Goal: Task Accomplishment & Management: Complete application form

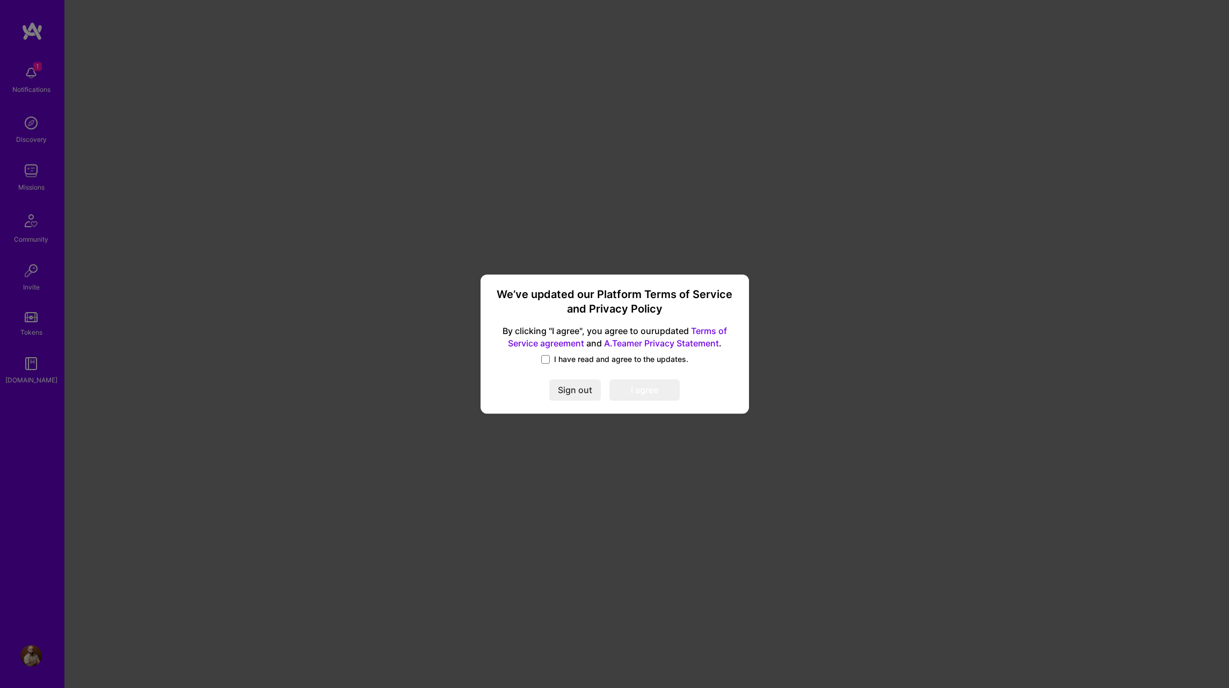
click at [563, 359] on span "I have read and agree to the updates." at bounding box center [621, 359] width 134 height 11
click at [0, 0] on input "I have read and agree to the updates." at bounding box center [0, 0] width 0 height 0
click at [627, 380] on button "I agree" at bounding box center [644, 390] width 70 height 21
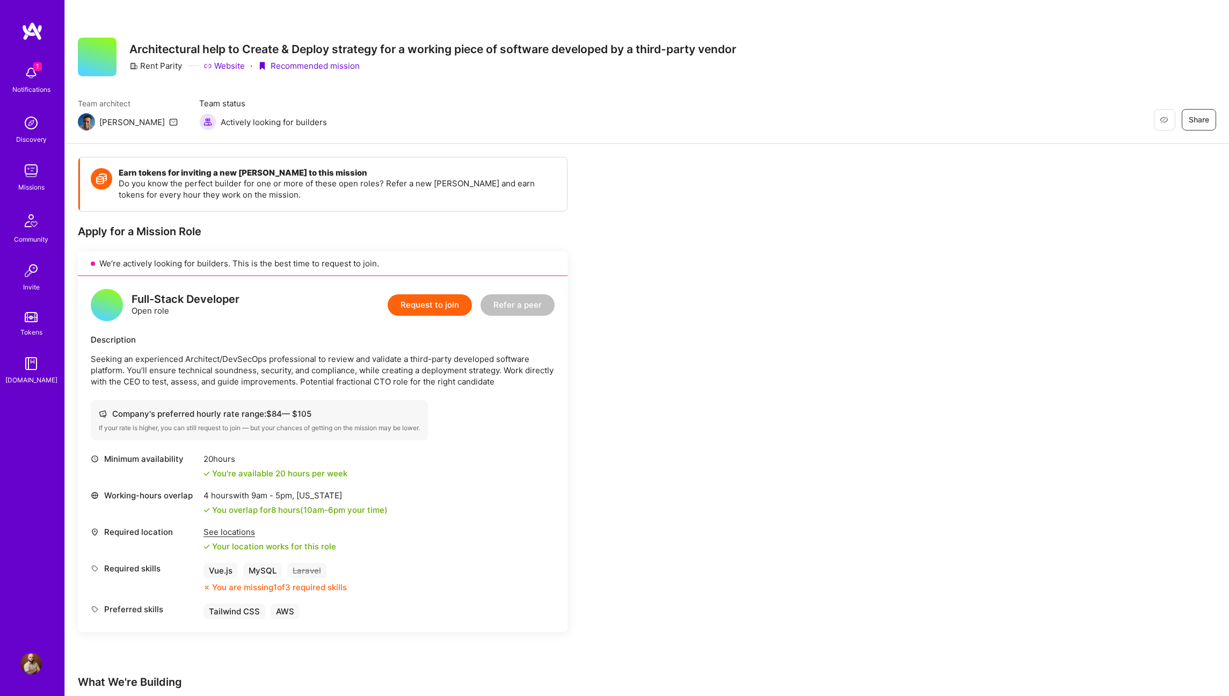
click at [434, 300] on button "Request to join" at bounding box center [430, 304] width 84 height 21
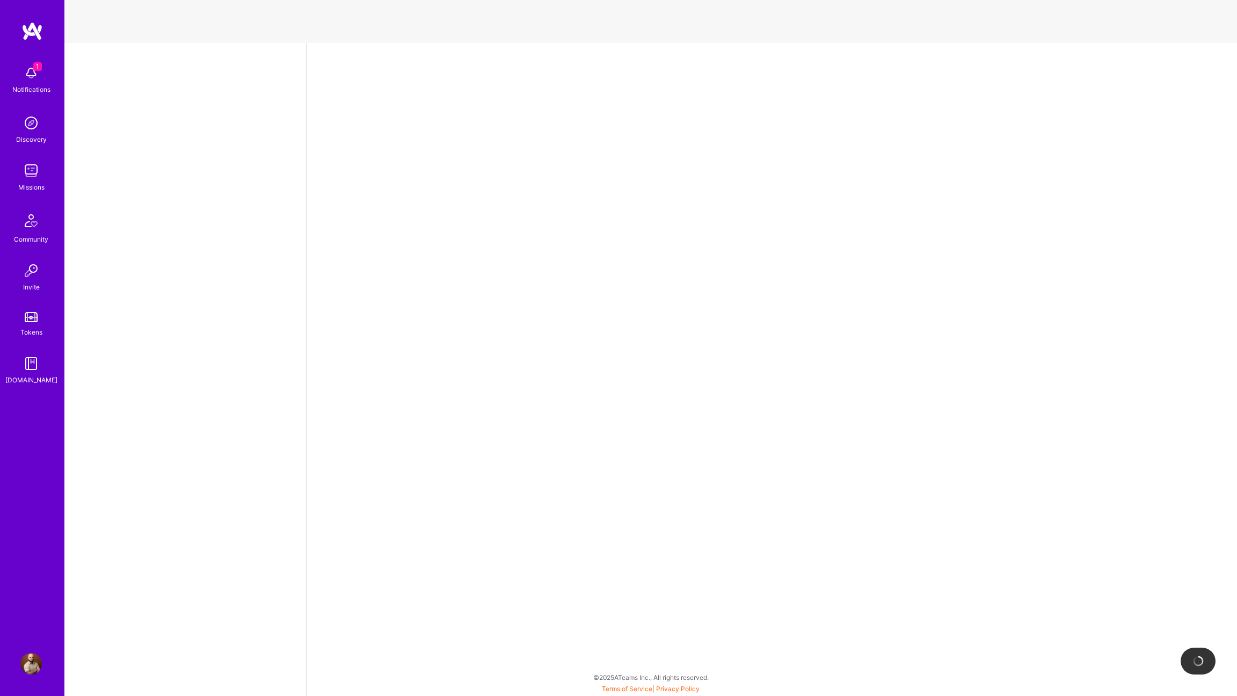
select select "BR"
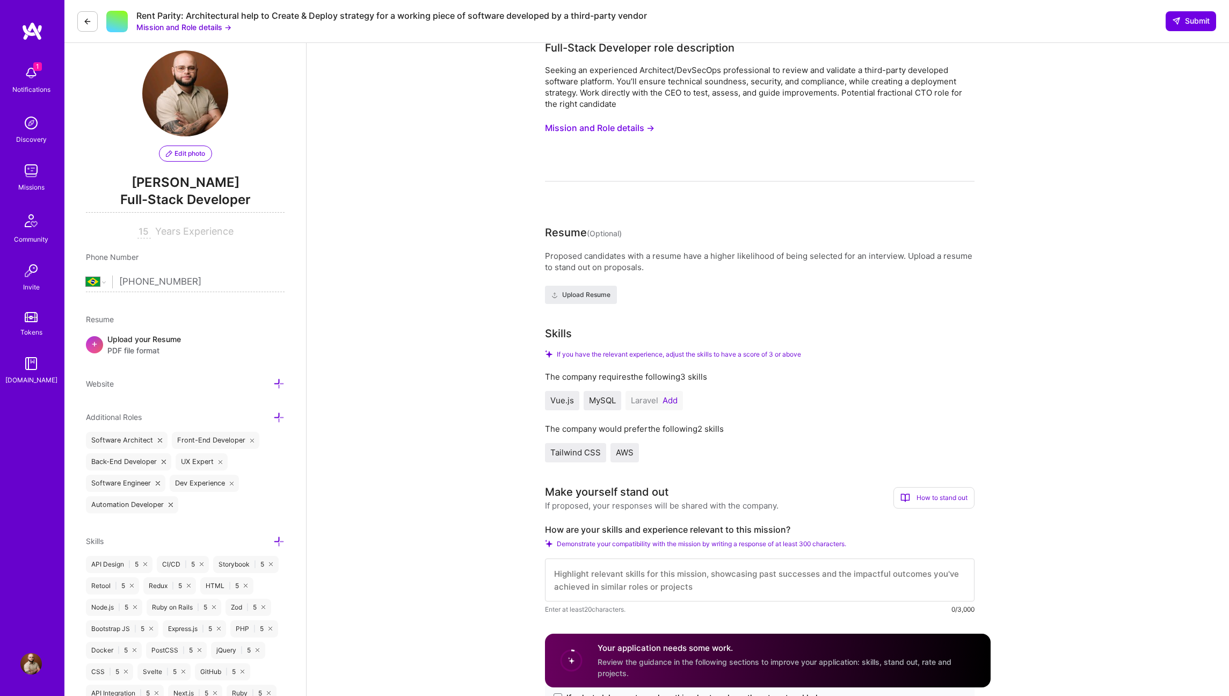
scroll to position [28, 0]
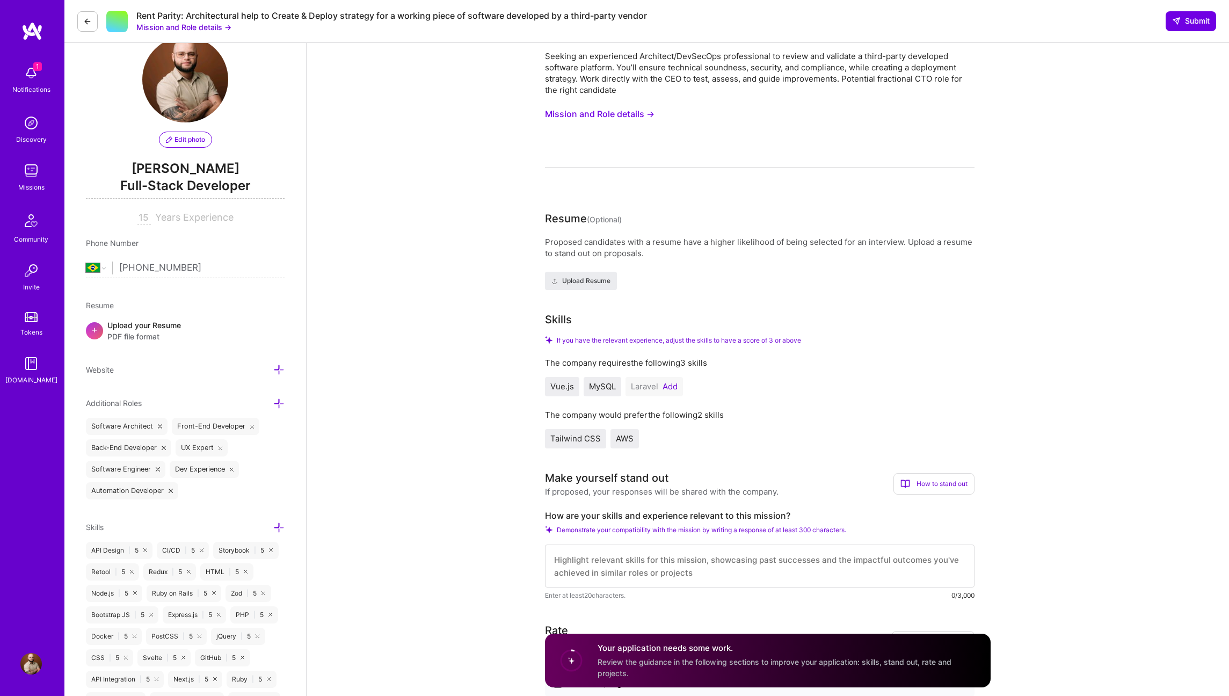
click at [279, 525] on icon at bounding box center [278, 527] width 11 height 11
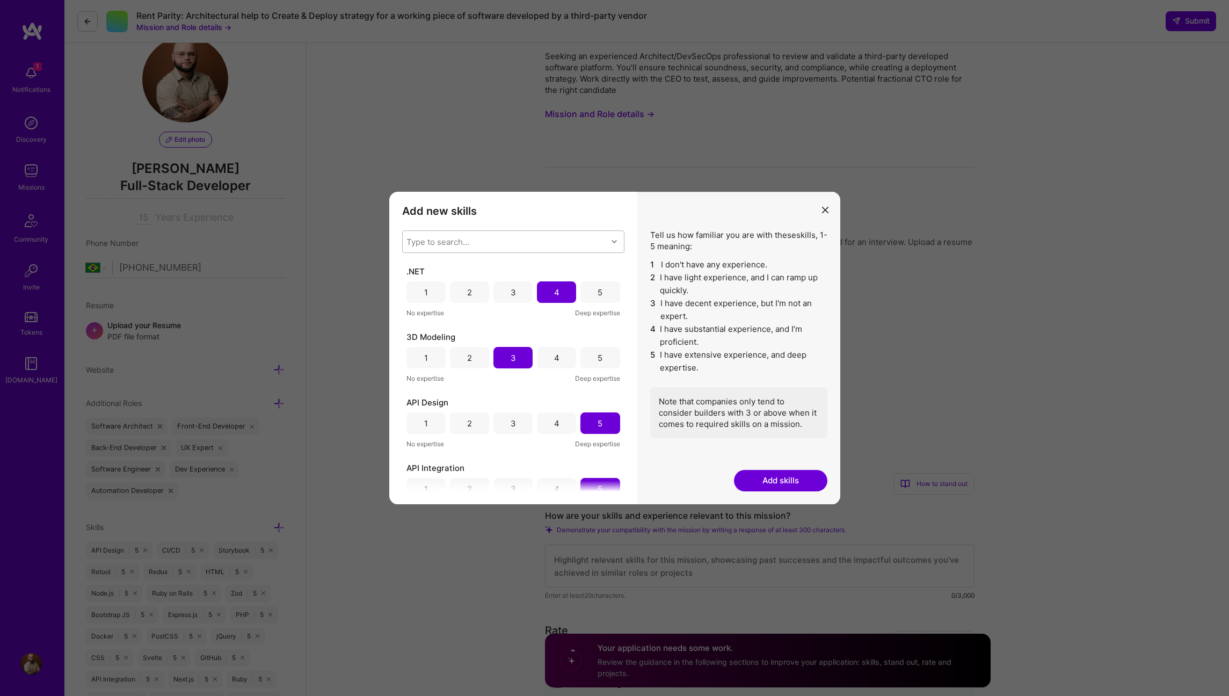
click at [478, 248] on div "Type to search..." at bounding box center [505, 241] width 205 height 21
type input "[PERSON_NAME]"
click at [432, 268] on div "Laravel" at bounding box center [513, 269] width 209 height 11
checkbox input "true"
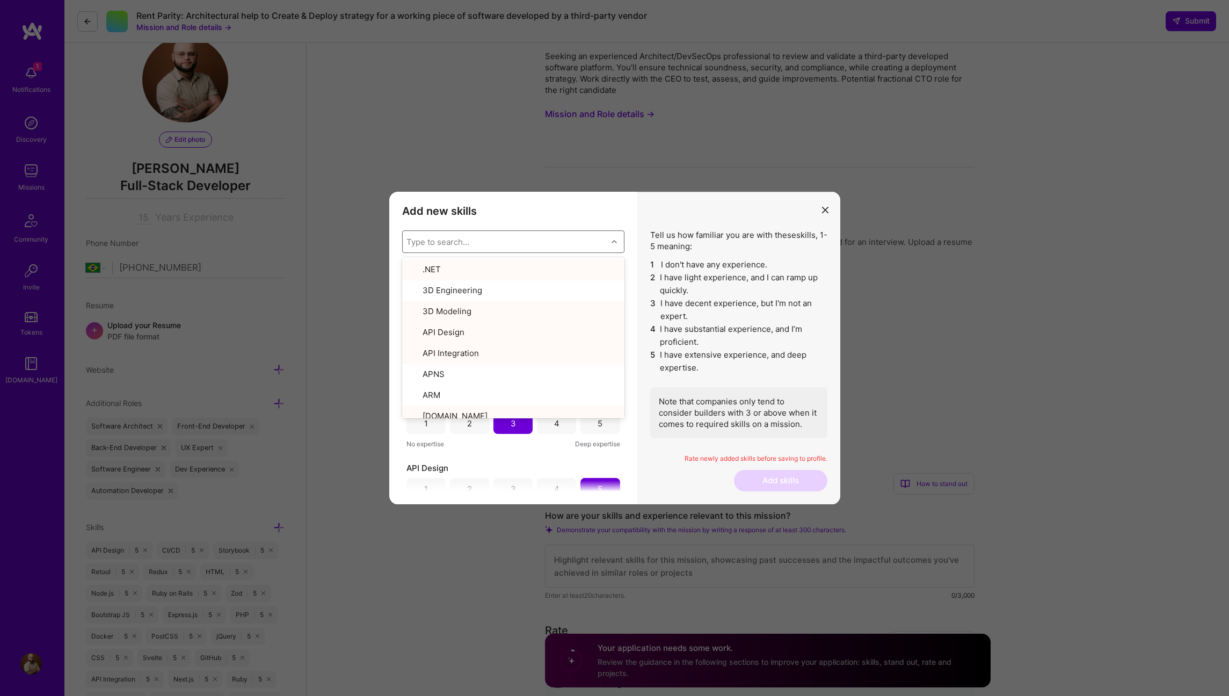
drag, startPoint x: 519, startPoint y: 454, endPoint x: 513, endPoint y: 450, distance: 7.3
click at [519, 454] on div "Laravel 1 2 3 4 5 No expertise Deep expertise .NET 1 2 3 4 5 No expertise Deep …" at bounding box center [513, 378] width 222 height 225
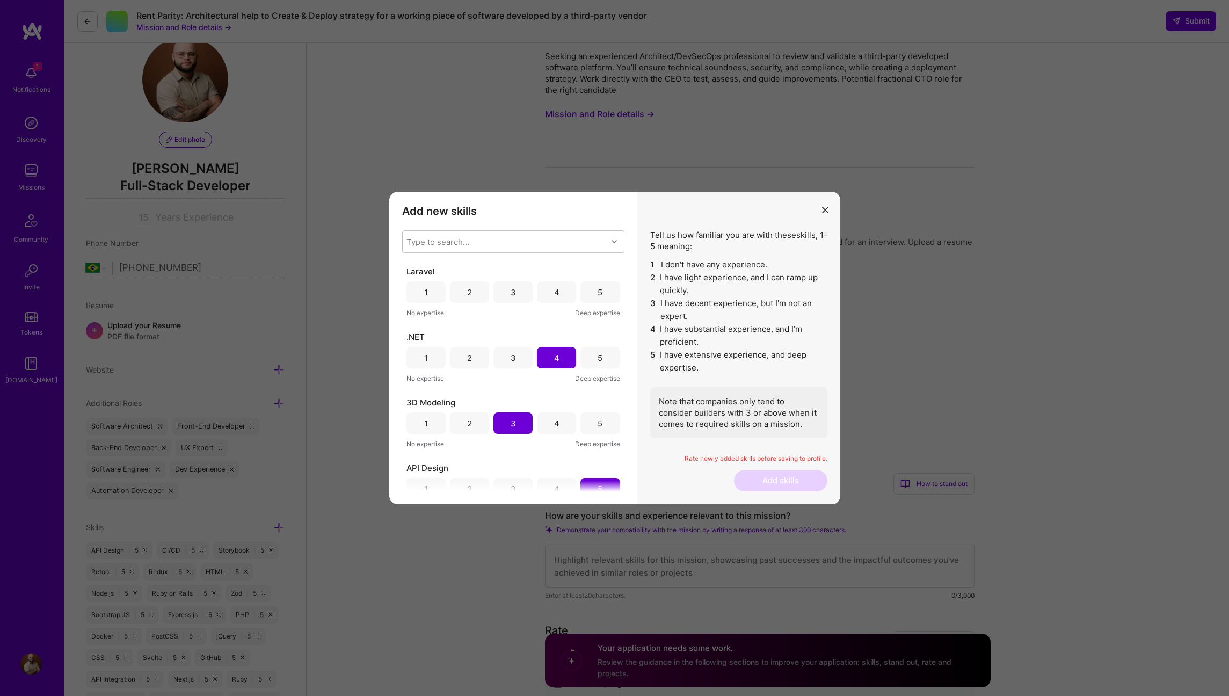
click at [540, 297] on div "4" at bounding box center [556, 291] width 39 height 21
click at [784, 483] on button "Add skills" at bounding box center [780, 480] width 93 height 21
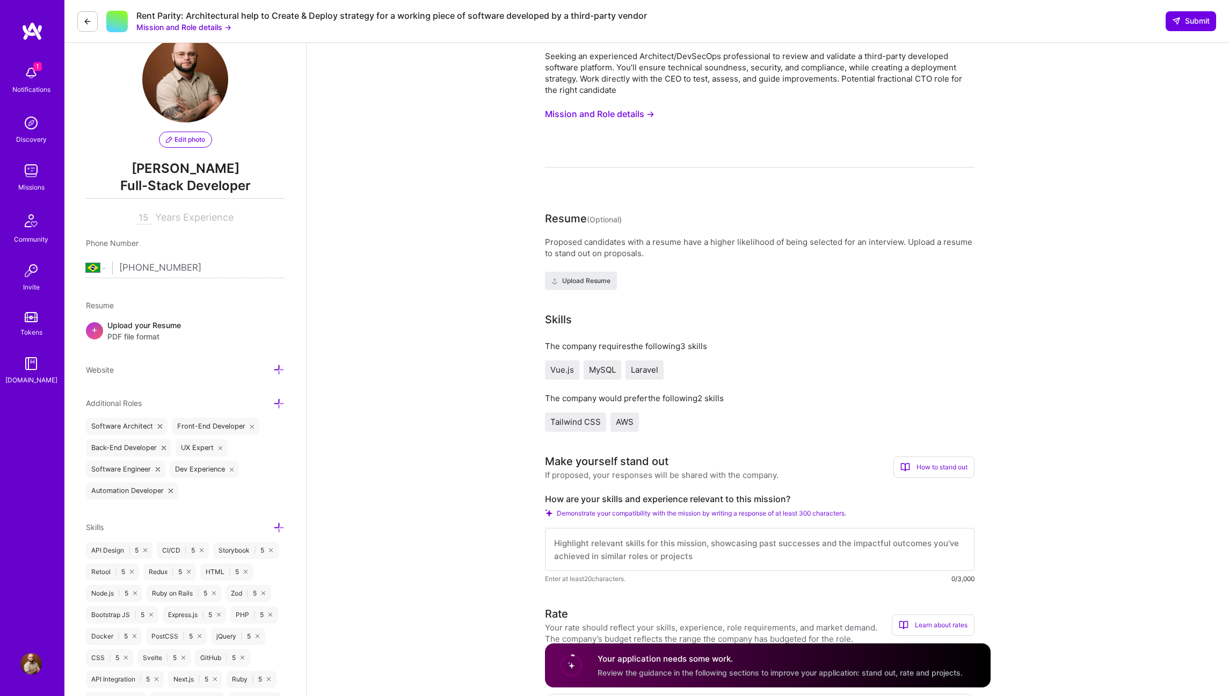
scroll to position [0, 0]
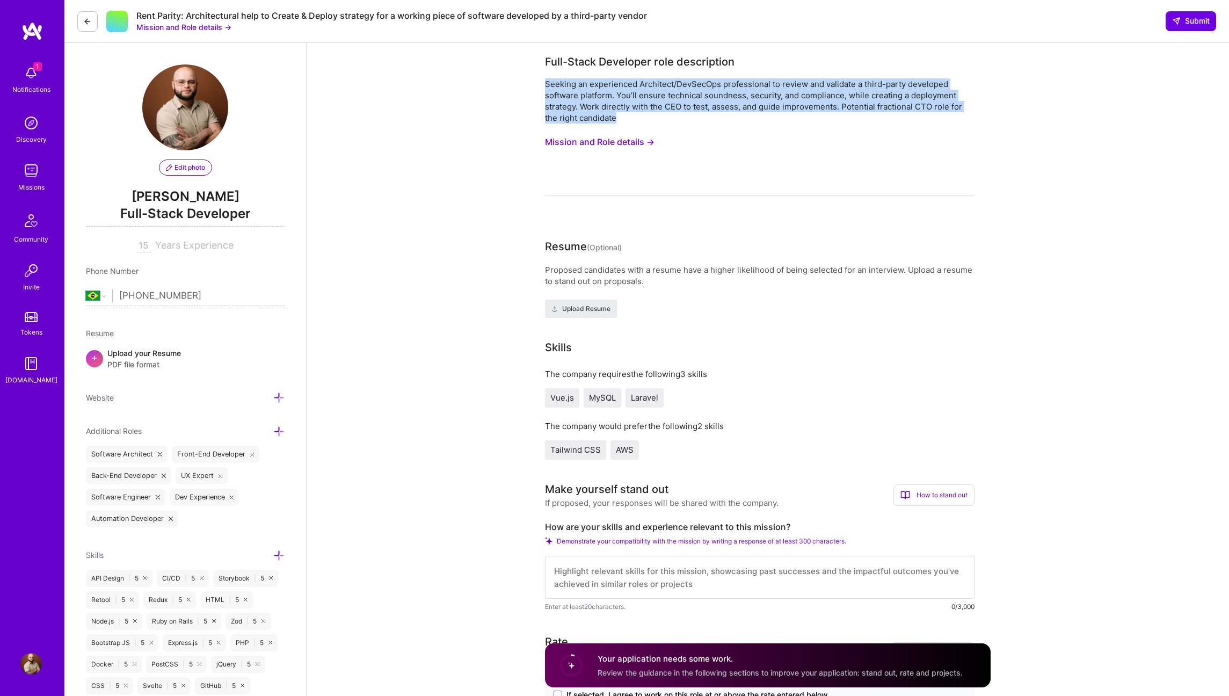
copy div "Seeking an experienced Architect/DevSecOps professional to review and validate …"
drag, startPoint x: 545, startPoint y: 83, endPoint x: 632, endPoint y: 118, distance: 93.5
click at [632, 118] on div "Seeking an experienced Architect/DevSecOps professional to review and validate …" at bounding box center [760, 100] width 430 height 45
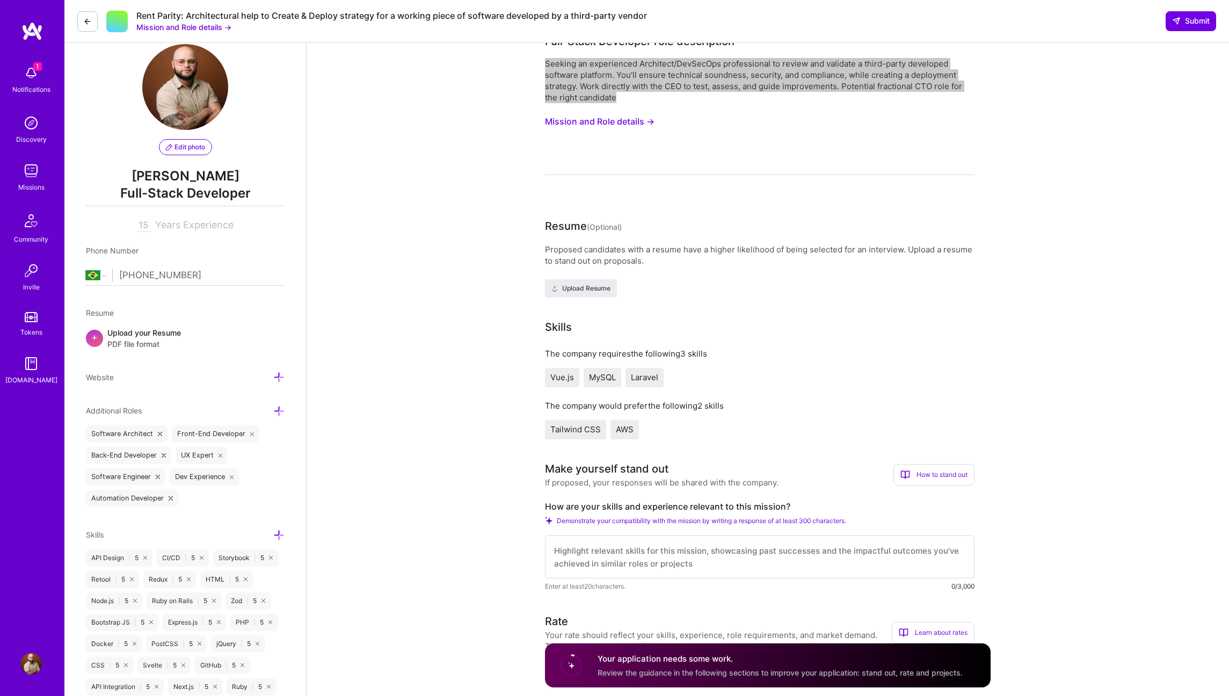
scroll to position [70, 0]
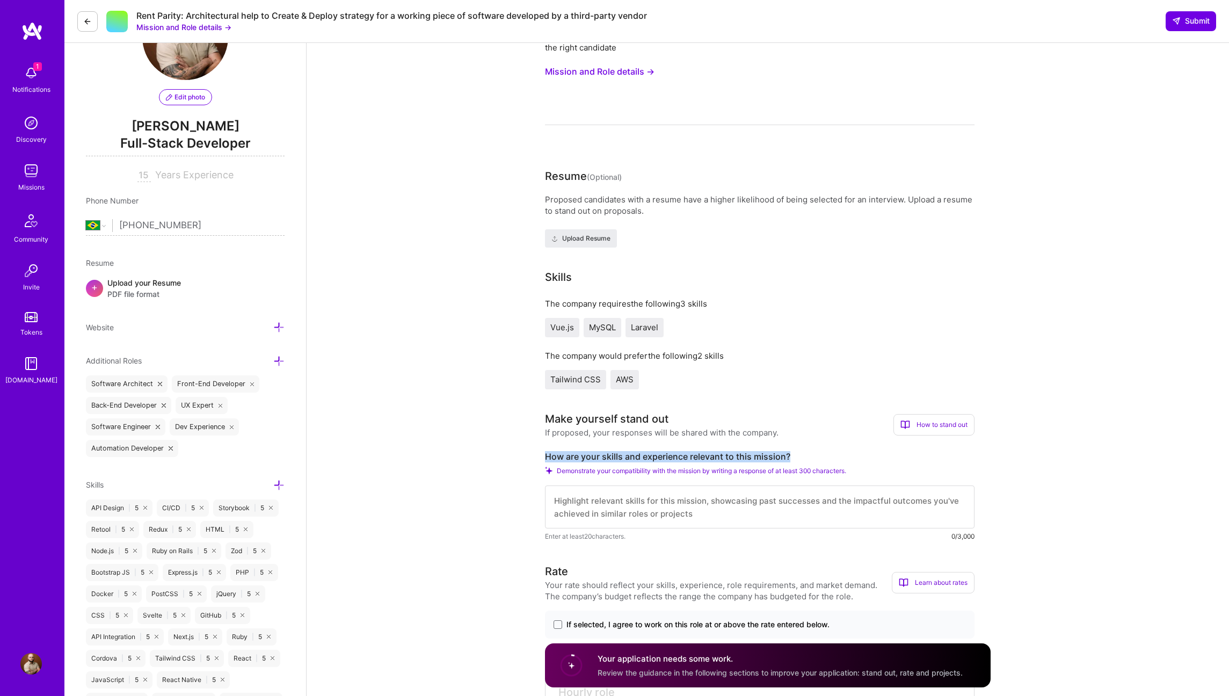
copy label "How are your skills and experience relevant to this mission?"
drag, startPoint x: 786, startPoint y: 458, endPoint x: 531, endPoint y: 457, distance: 255.0
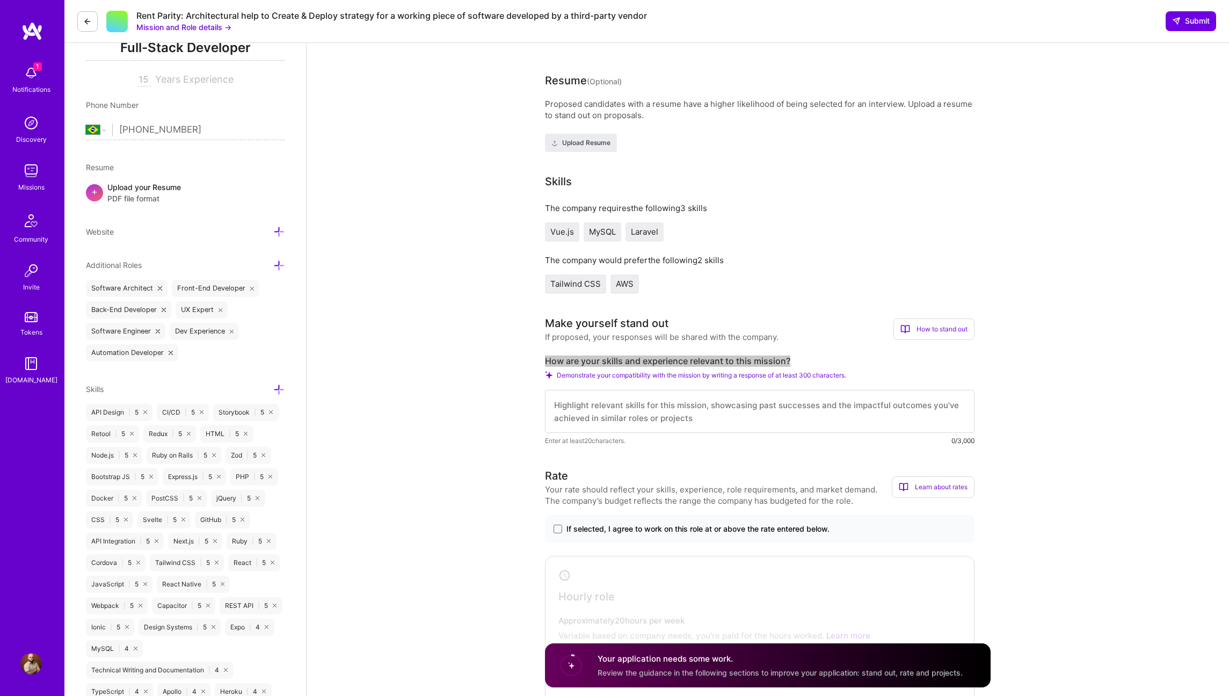
scroll to position [308, 0]
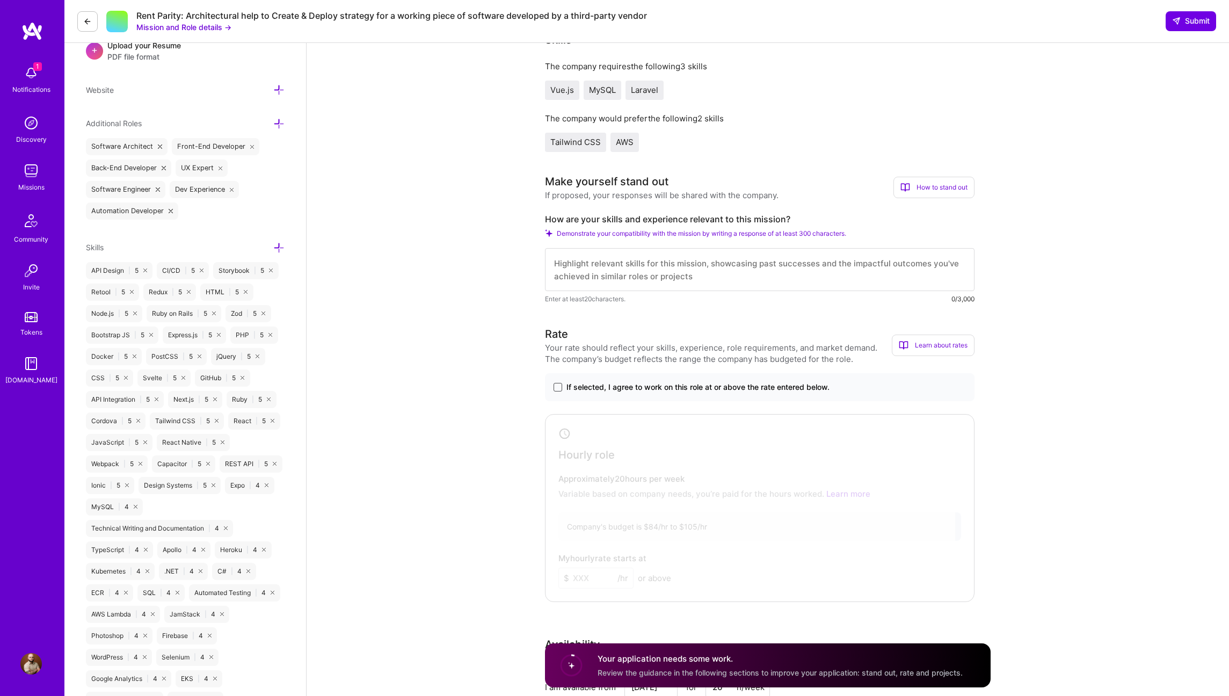
click at [558, 389] on span at bounding box center [558, 387] width 9 height 9
click at [0, 0] on input "If selected, I agree to work on this role at or above the rate entered below." at bounding box center [0, 0] width 0 height 0
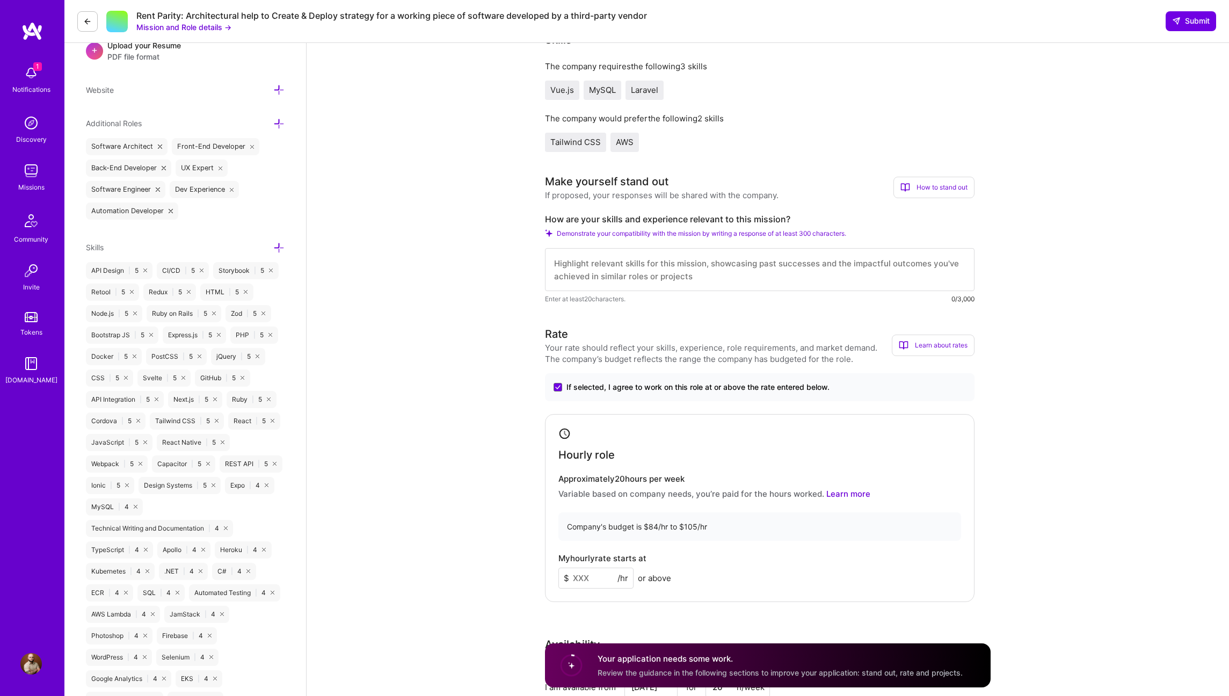
scroll to position [322, 0]
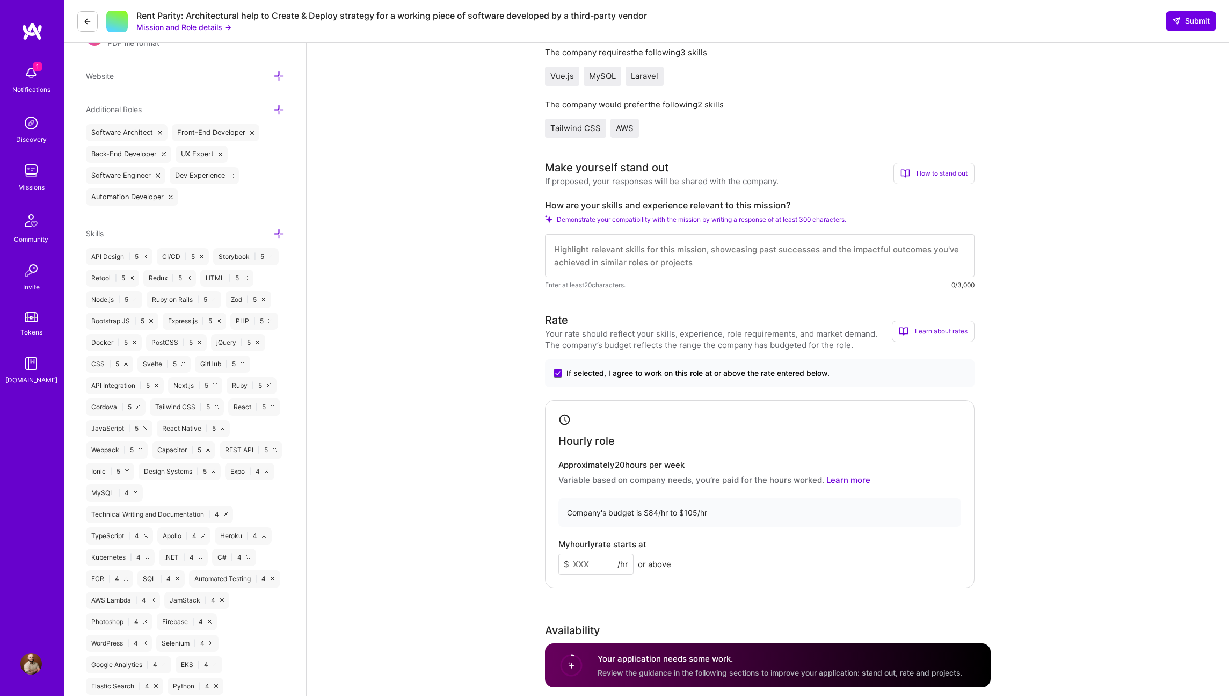
click at [590, 563] on input at bounding box center [595, 564] width 75 height 21
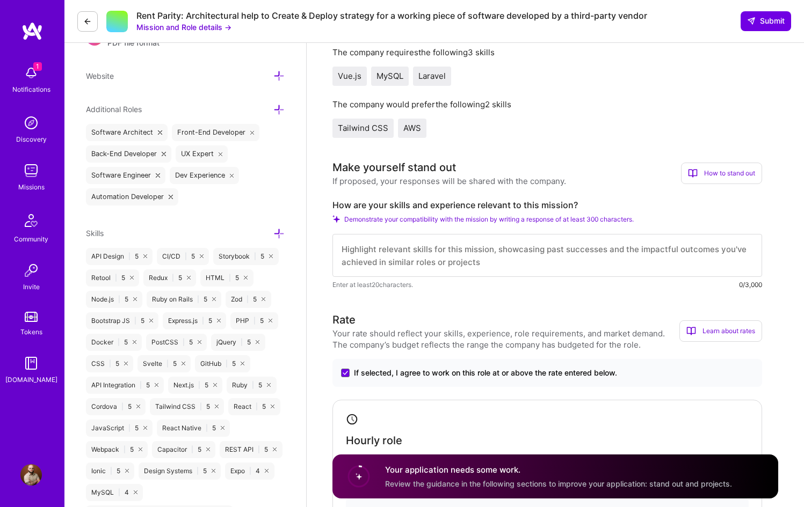
type input "100"
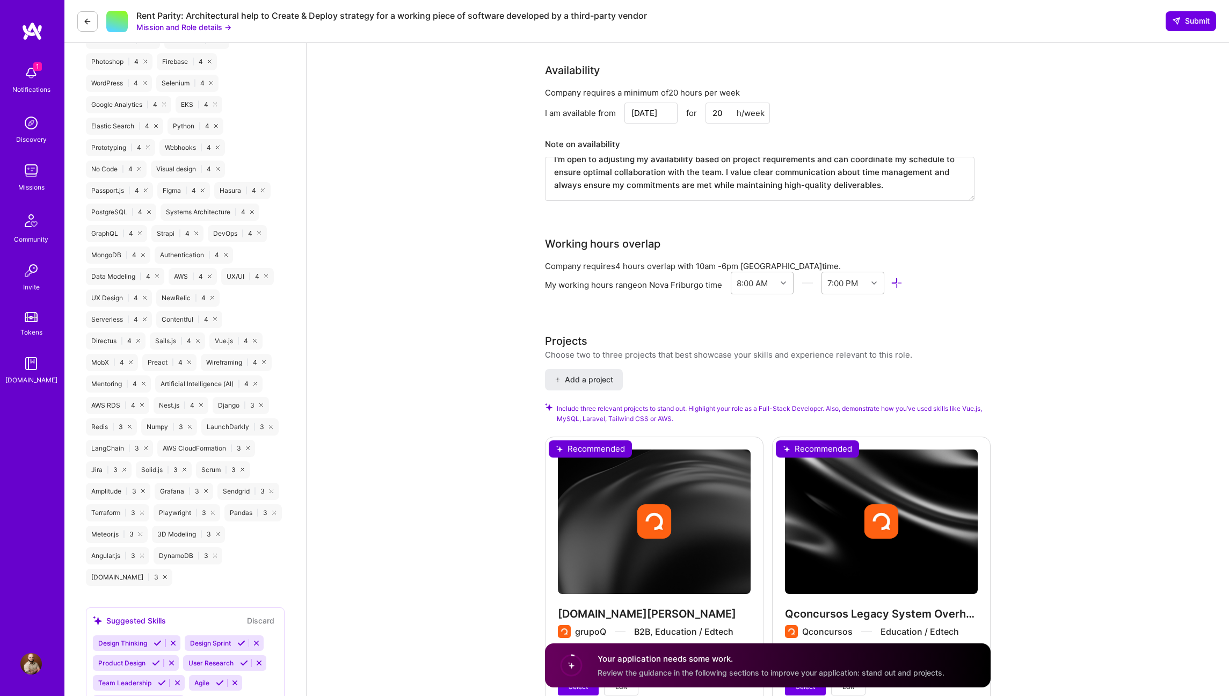
scroll to position [1068, 0]
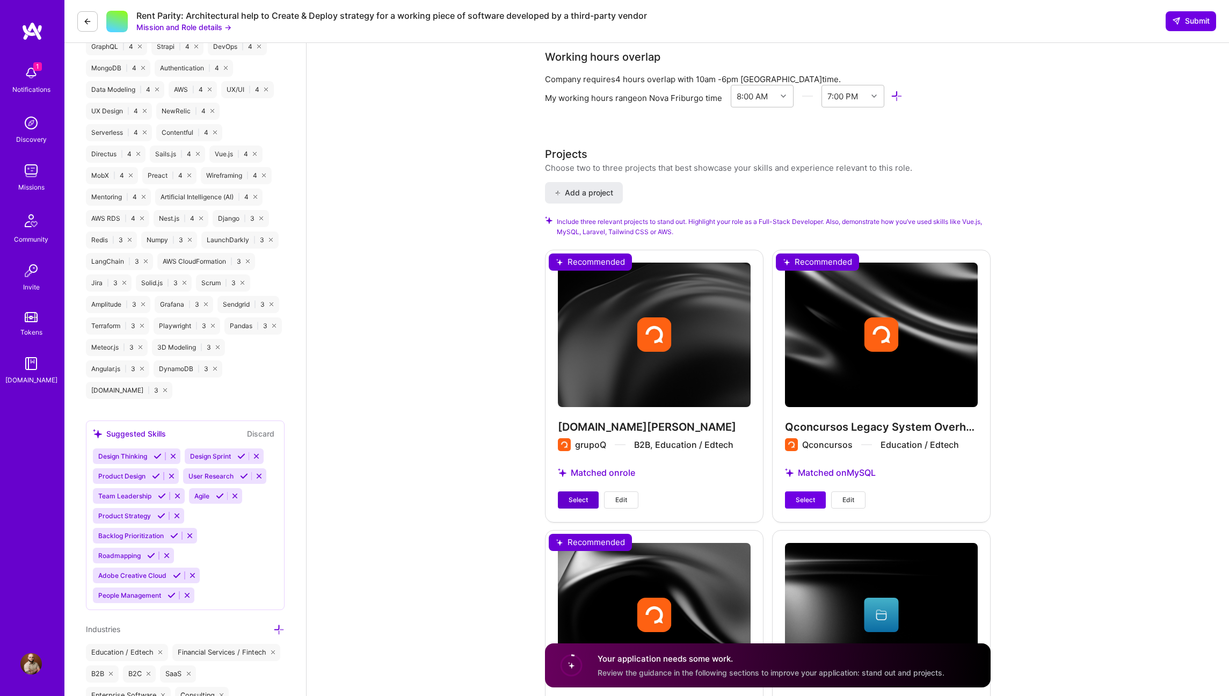
click at [588, 499] on button "Select" at bounding box center [578, 499] width 41 height 17
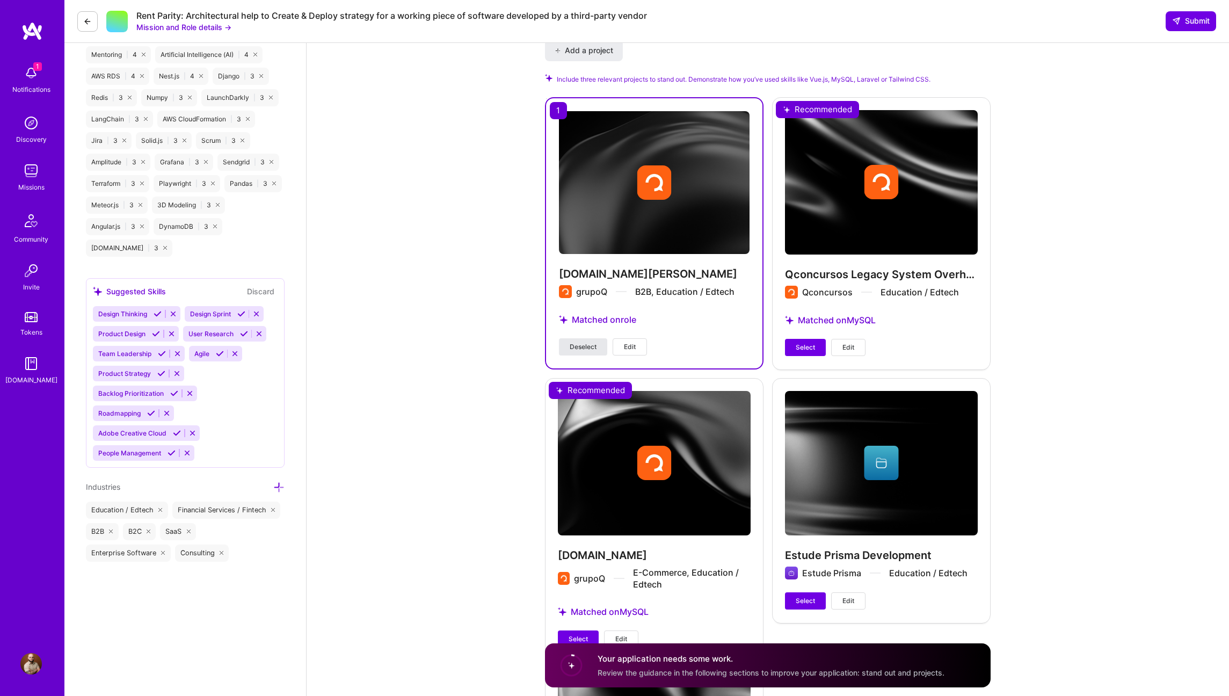
scroll to position [1331, 0]
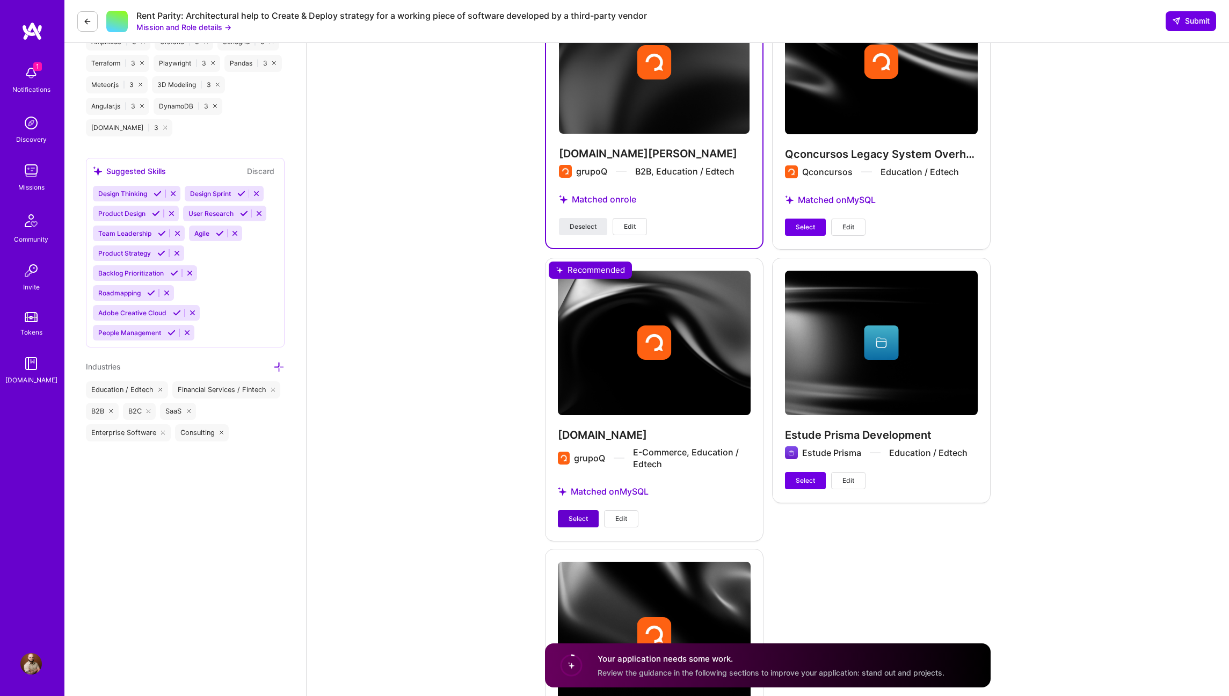
click at [584, 518] on span "Select" at bounding box center [578, 519] width 19 height 10
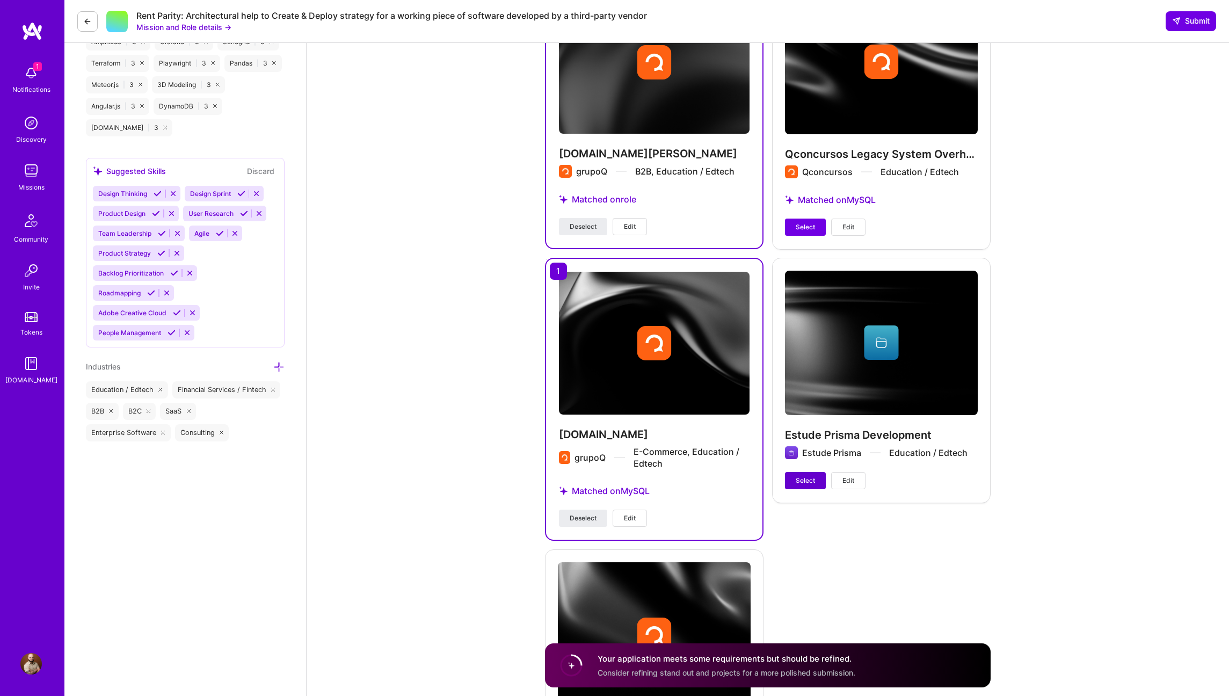
click at [797, 485] on button "Select" at bounding box center [805, 480] width 41 height 17
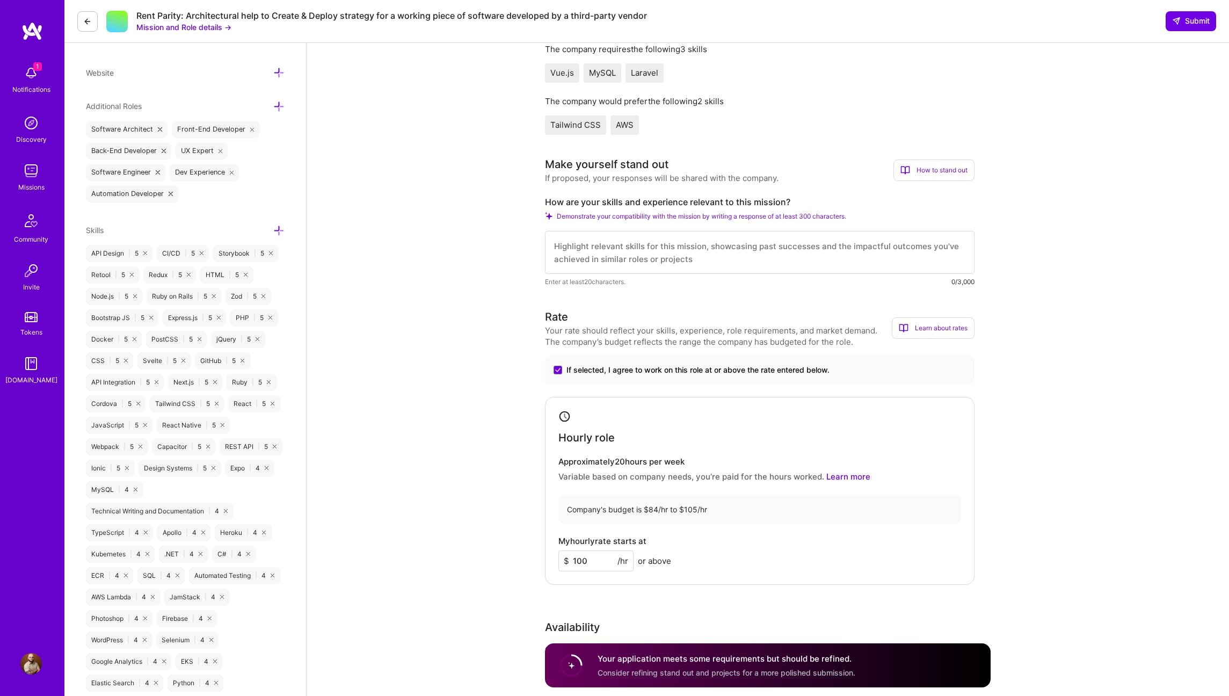
scroll to position [318, 0]
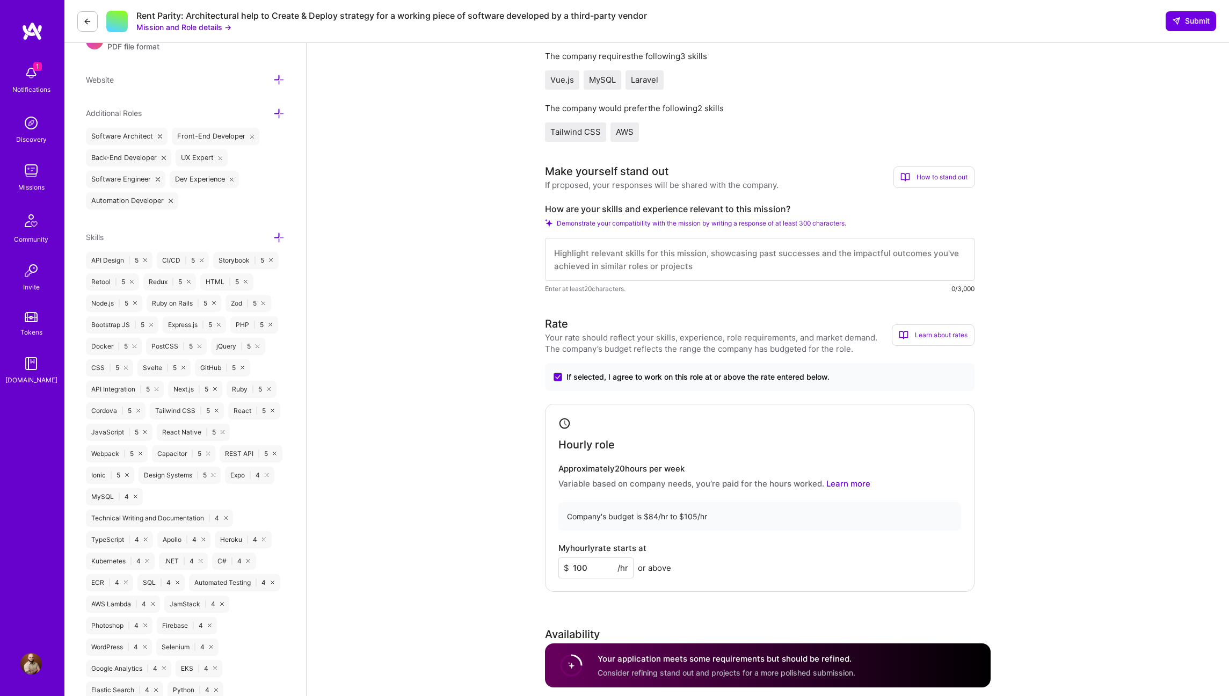
click at [603, 260] on textarea at bounding box center [760, 259] width 430 height 43
paste textarea "How I’m a fit Architecture reviews: 15+ years shipping full‑stack systems; I qu…"
type textarea "How I’m a fit Architecture reviews: 15+ years shipping full‑stack systems; I qu…"
click at [605, 245] on textarea at bounding box center [760, 259] width 430 height 43
paste textarea "I have 15+ years shipping full‑stack systems and doing architecture reviews. I …"
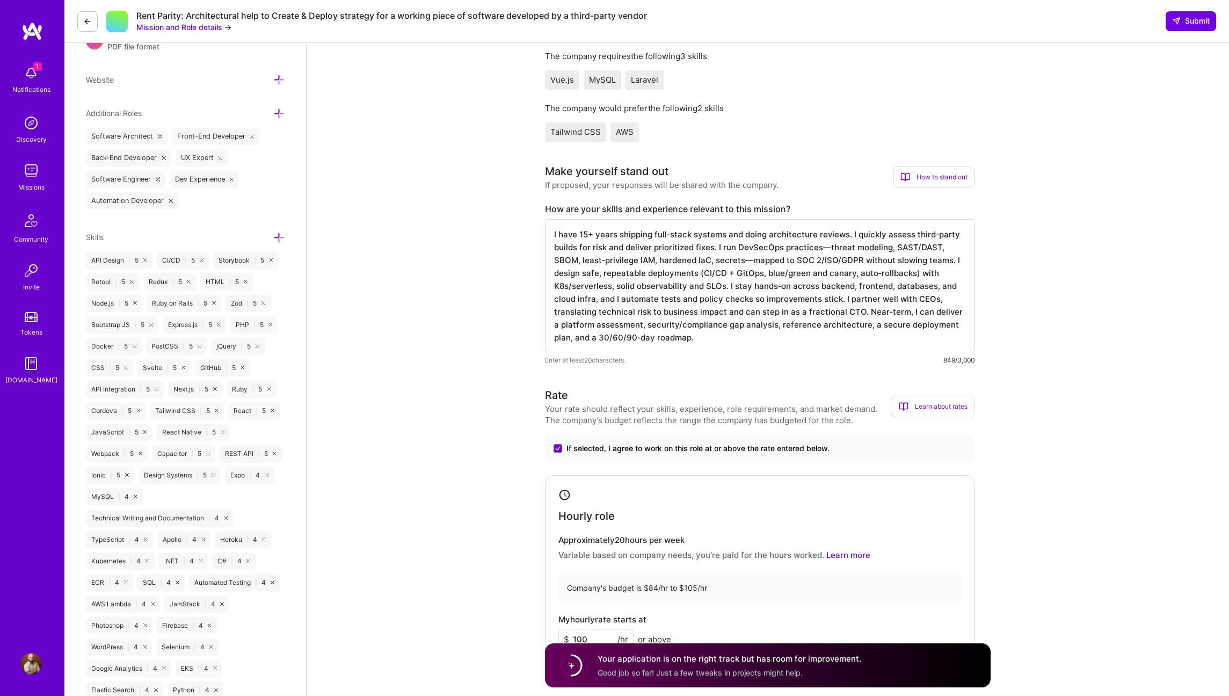
drag, startPoint x: 715, startPoint y: 250, endPoint x: 951, endPoint y: 263, distance: 236.0
click at [951, 263] on textarea "I have 15+ years shipping full‑stack systems and doing architecture reviews. I …" at bounding box center [760, 285] width 430 height 133
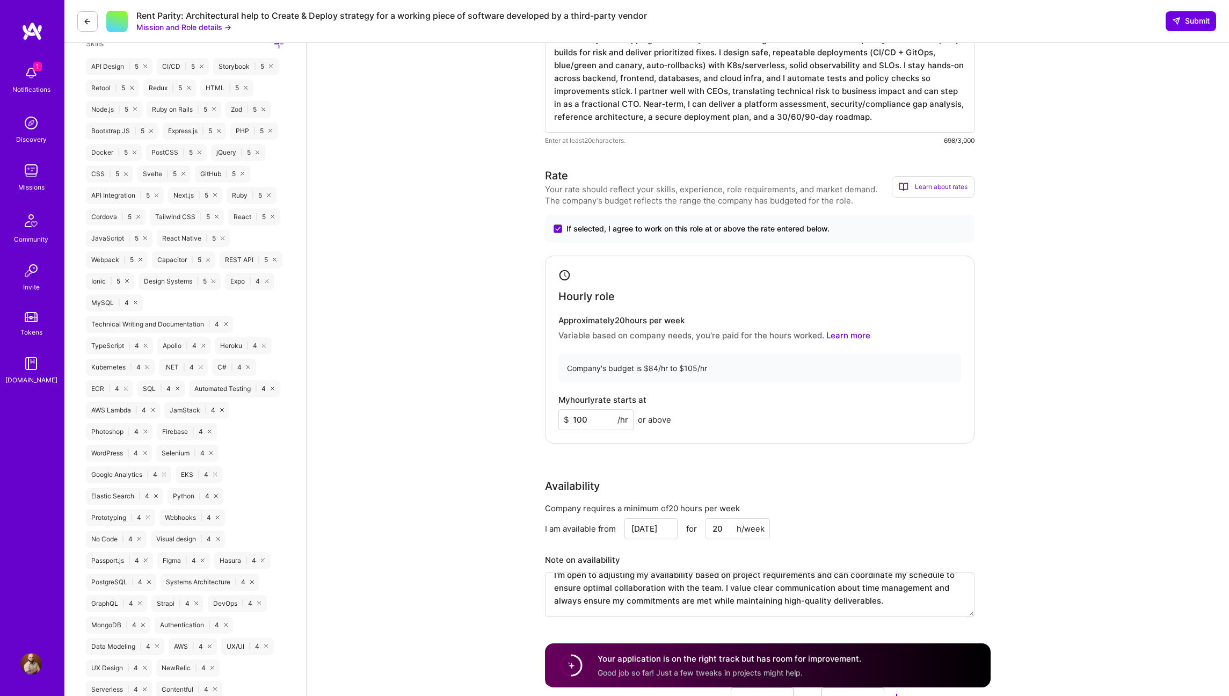
scroll to position [0, 0]
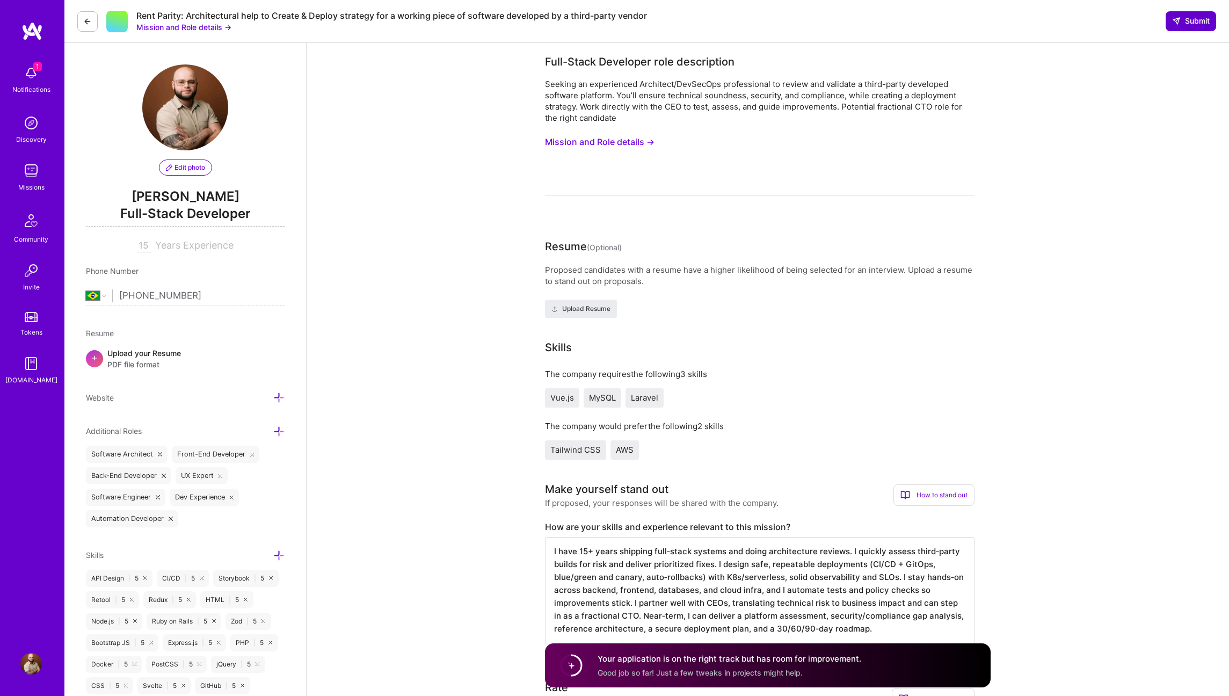
type textarea "I have 15+ years shipping full‑stack systems and doing architecture reviews. I …"
click at [1179, 24] on icon at bounding box center [1176, 21] width 9 height 9
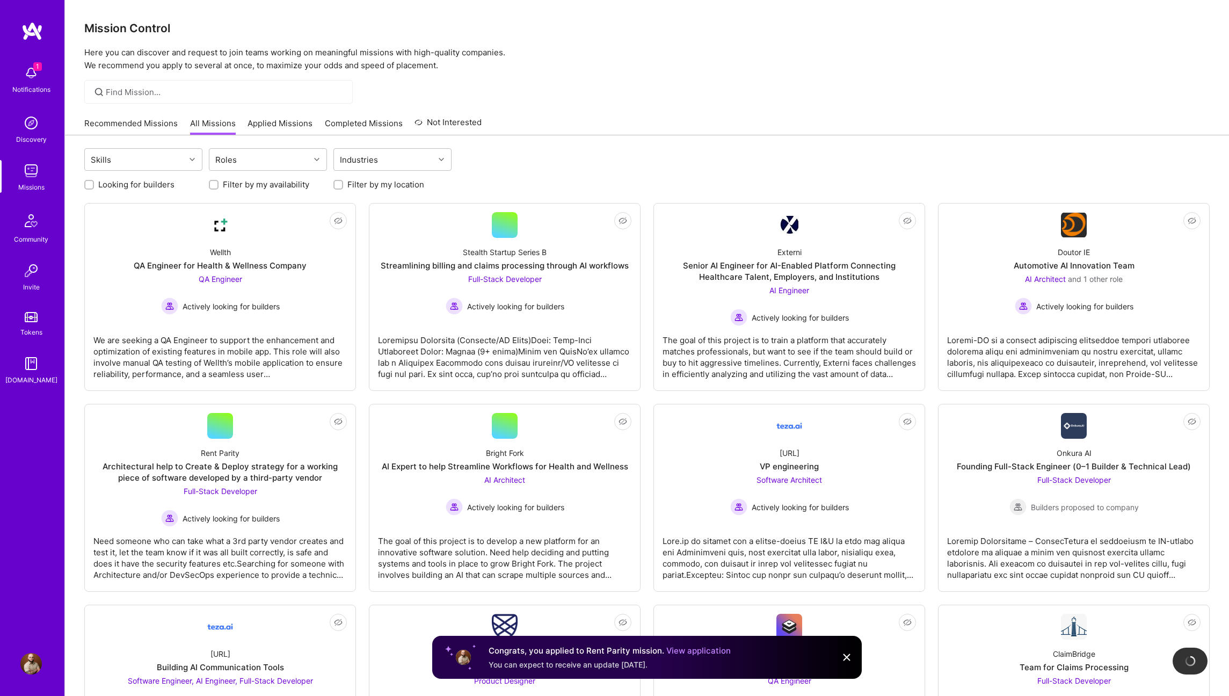
click at [169, 126] on link "Recommended Missions" at bounding box center [130, 127] width 93 height 18
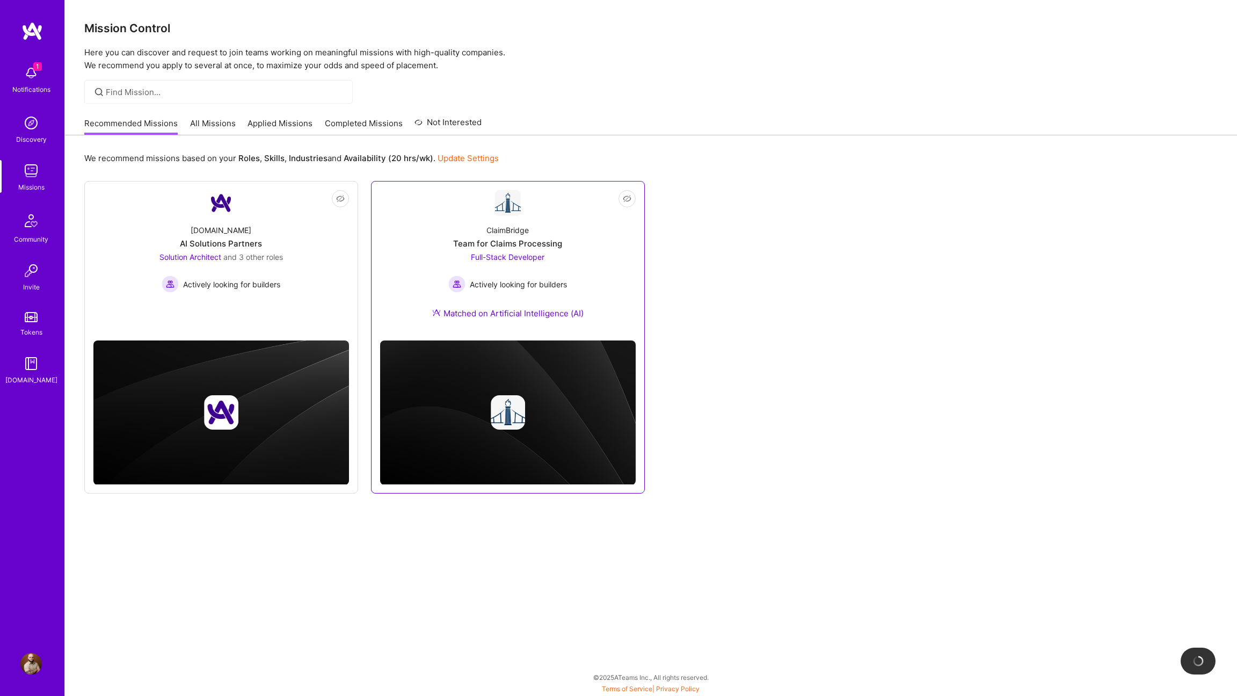
click at [560, 203] on link "Not Interested ClaimBridge Team for Claims Processing Full-Stack Developer Acti…" at bounding box center [508, 261] width 256 height 142
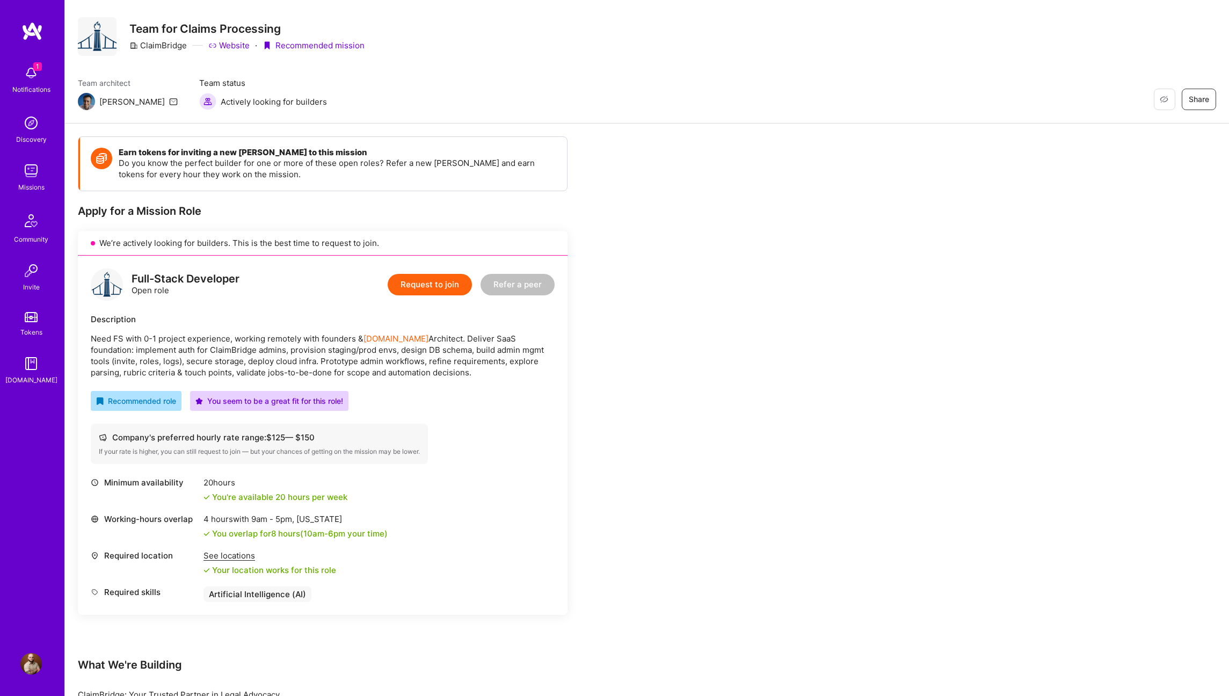
scroll to position [27, 0]
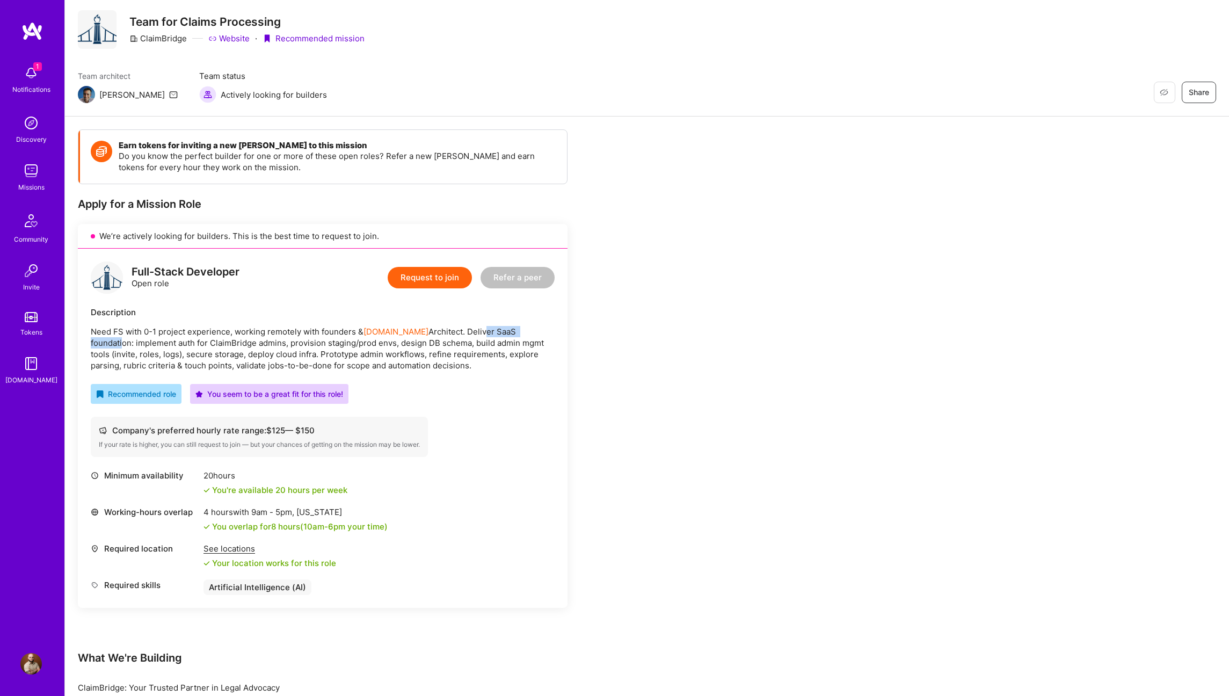
drag, startPoint x: 448, startPoint y: 331, endPoint x: 512, endPoint y: 333, distance: 63.9
click at [512, 333] on p "Need FS with 0-1 project experience, working remotely with founders & [DOMAIN_N…" at bounding box center [323, 348] width 464 height 45
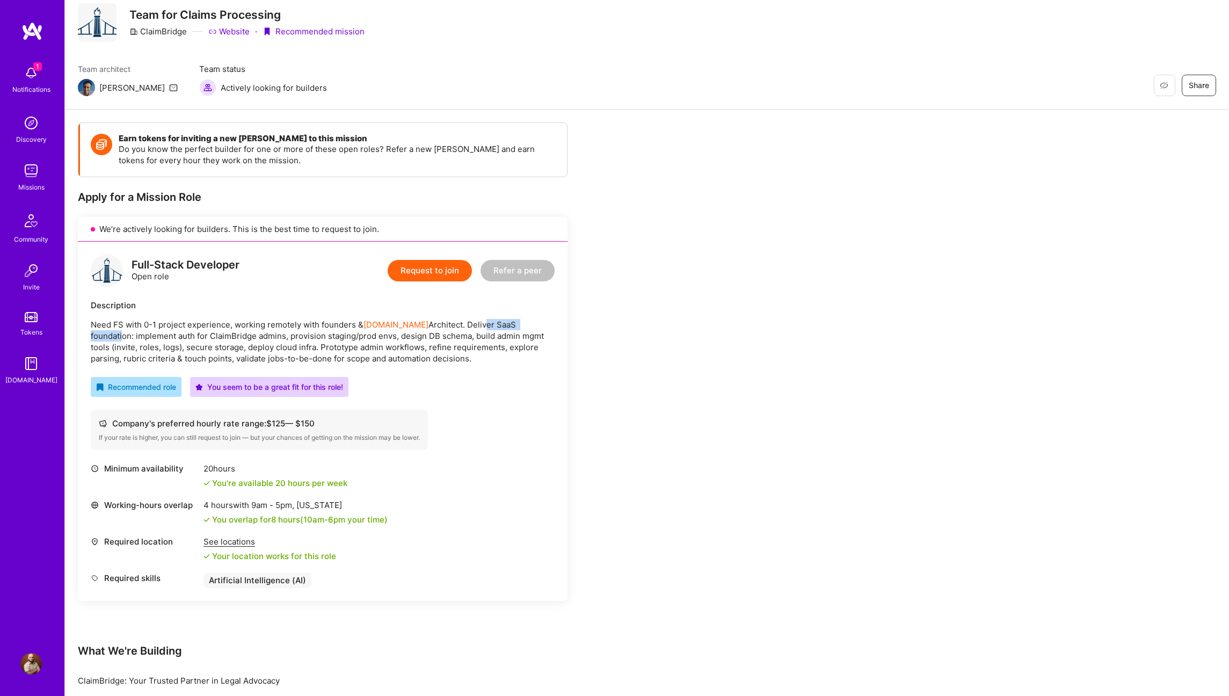
click at [441, 272] on button "Request to join" at bounding box center [430, 270] width 84 height 21
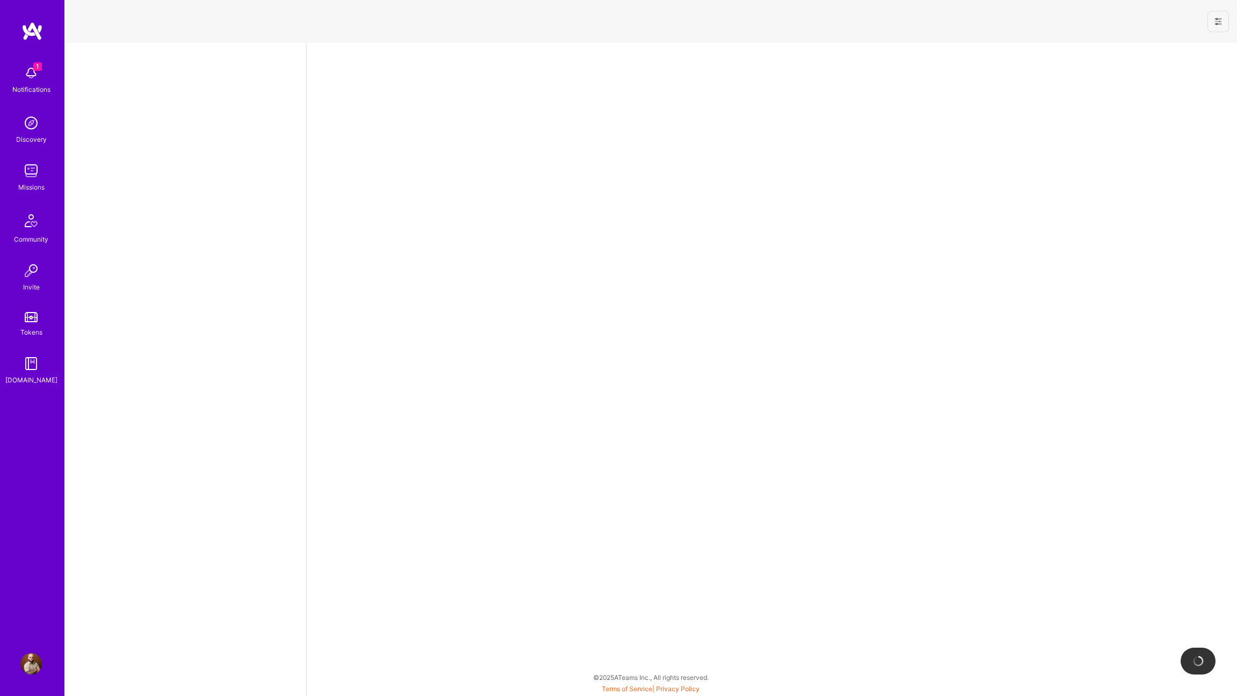
select select "BR"
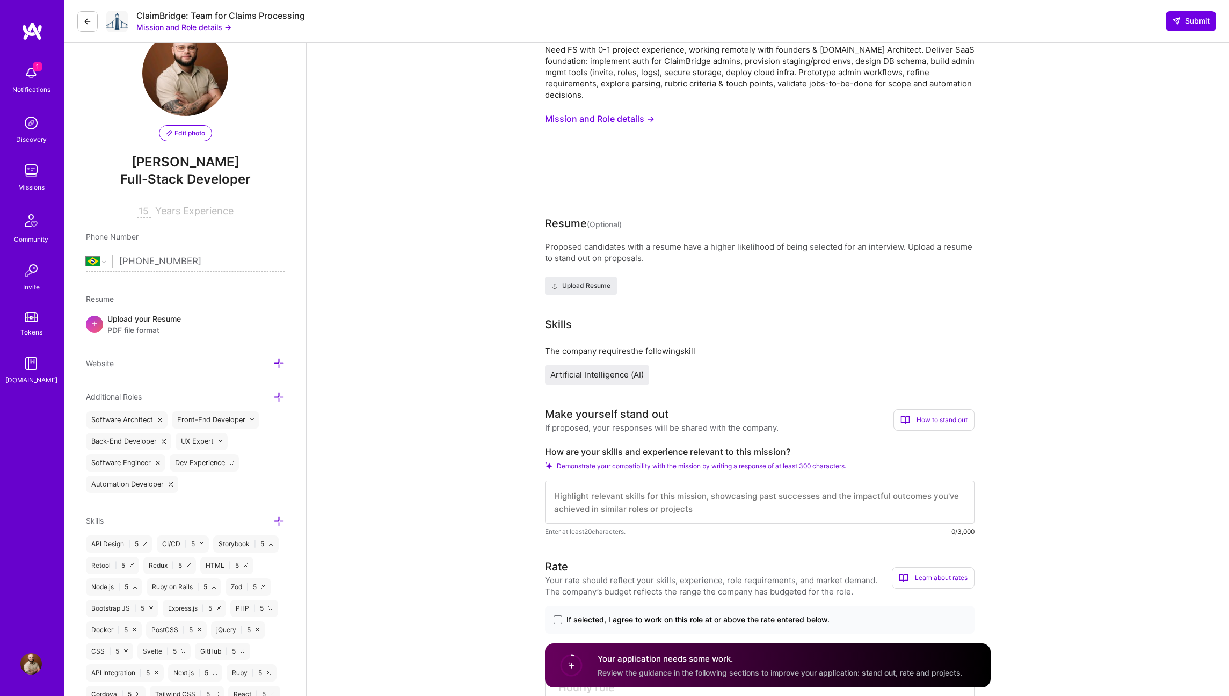
scroll to position [195, 0]
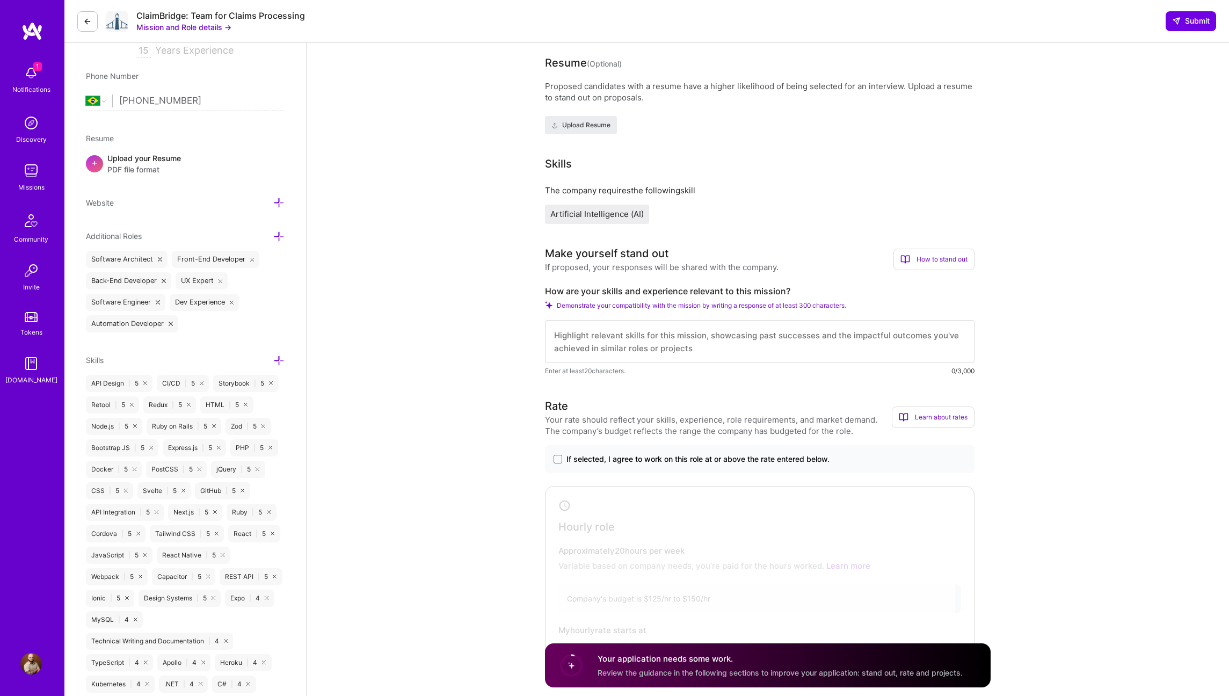
click at [622, 337] on textarea at bounding box center [760, 341] width 430 height 43
paste textarea "I have 15+ years shipping full‑stack systems and doing architecture reviews. I …"
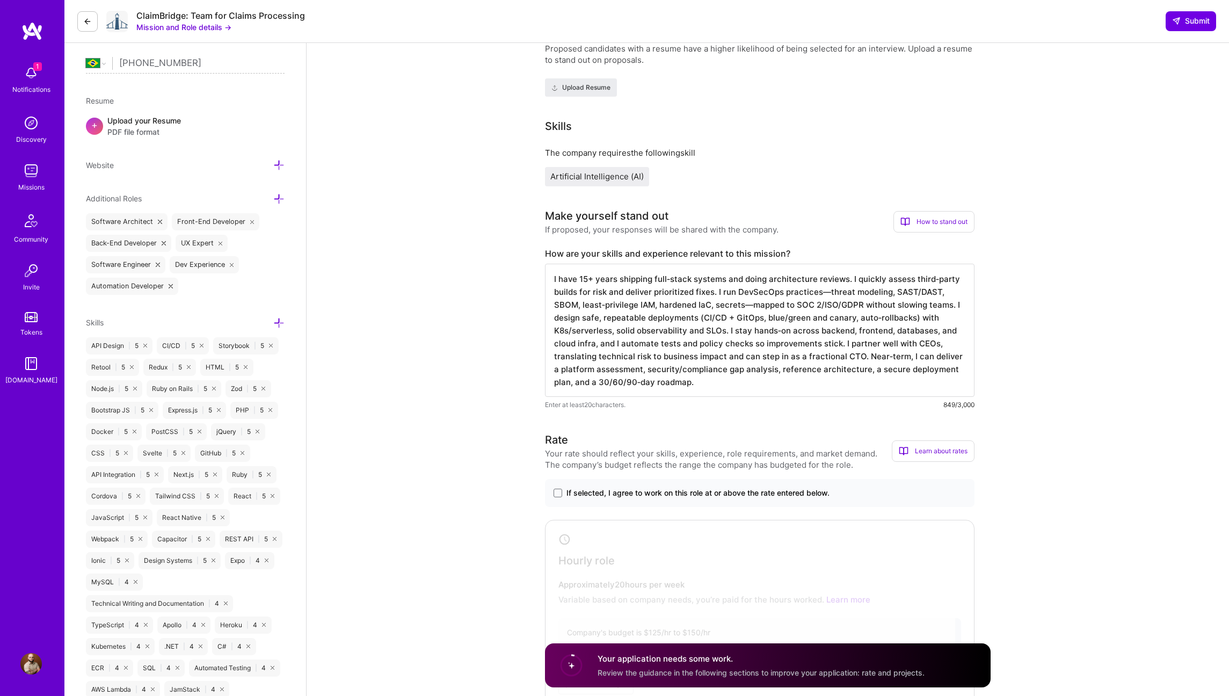
scroll to position [277, 0]
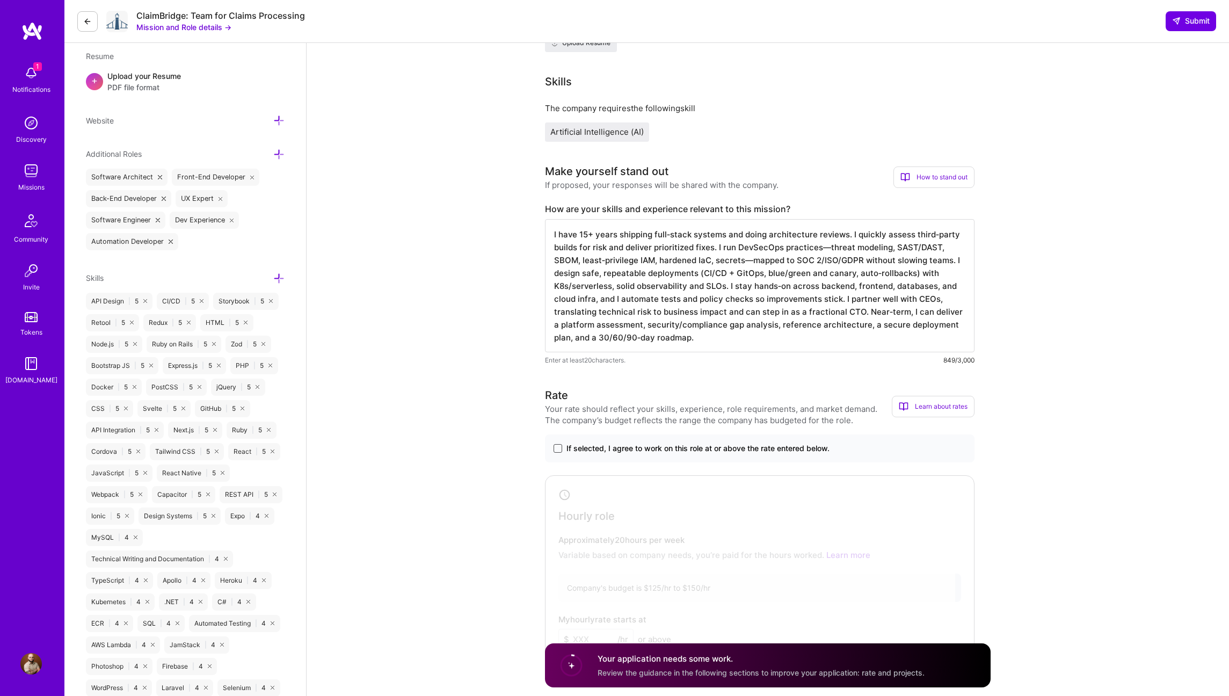
type textarea "I have 15+ years shipping full‑stack systems and doing architecture reviews. I …"
click at [562, 449] on span at bounding box center [558, 448] width 9 height 9
click at [0, 0] on input "If selected, I agree to work on this role at or above the rate entered below." at bounding box center [0, 0] width 0 height 0
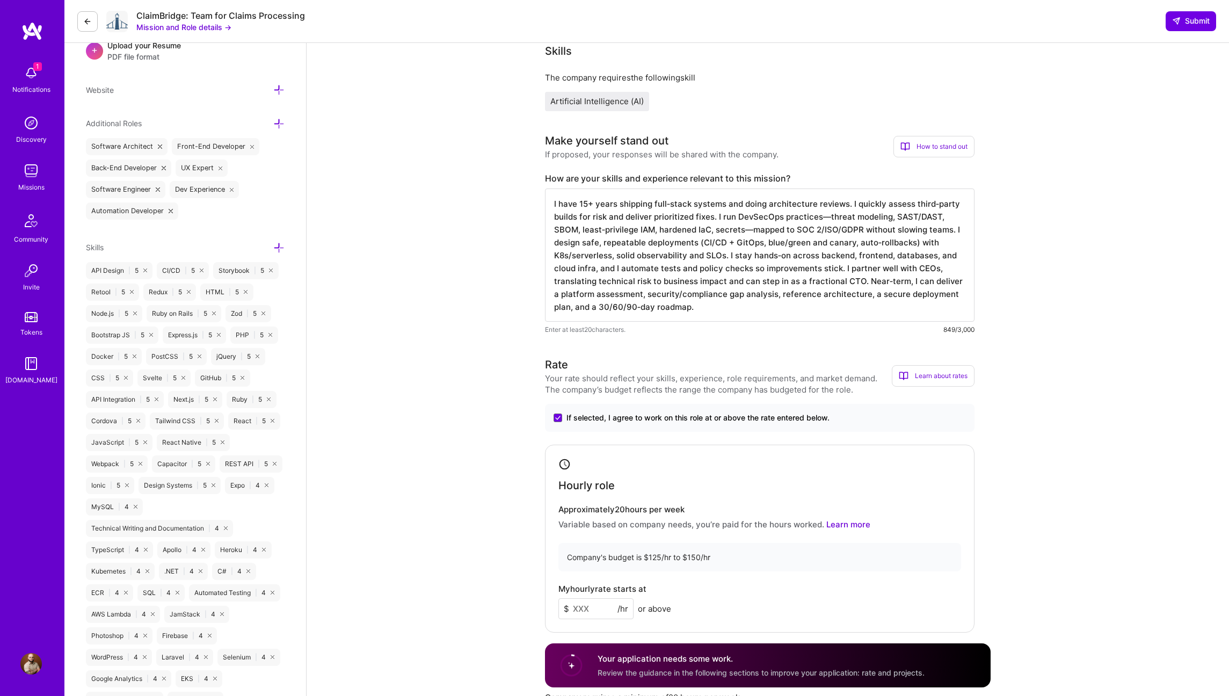
scroll to position [366, 0]
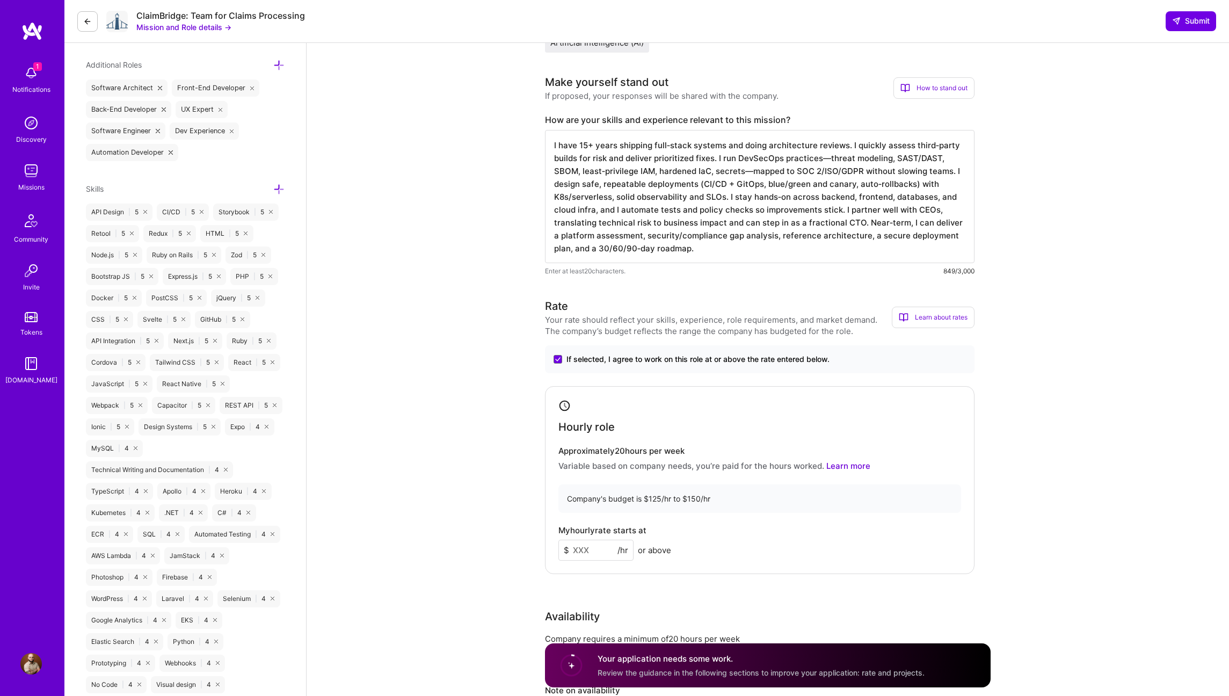
click at [581, 552] on input at bounding box center [595, 550] width 75 height 21
type input "130"
click at [905, 527] on div "My hourly rate starts at $ 130 /hr or above" at bounding box center [759, 543] width 403 height 35
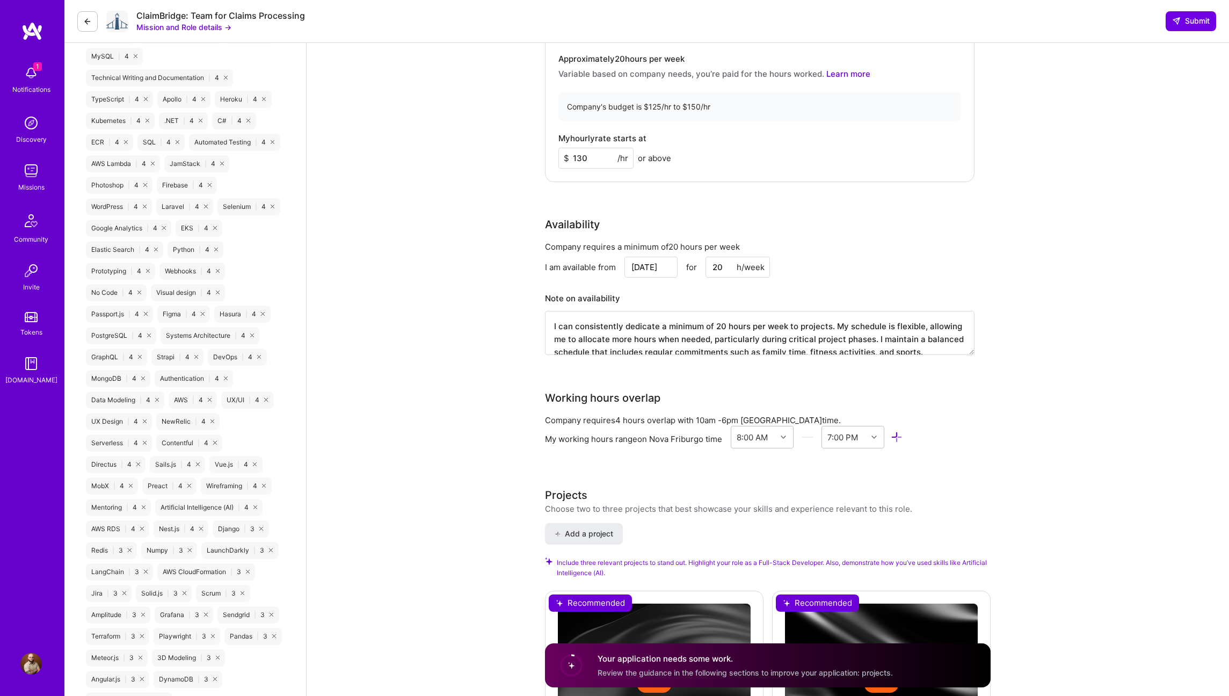
scroll to position [1024, 0]
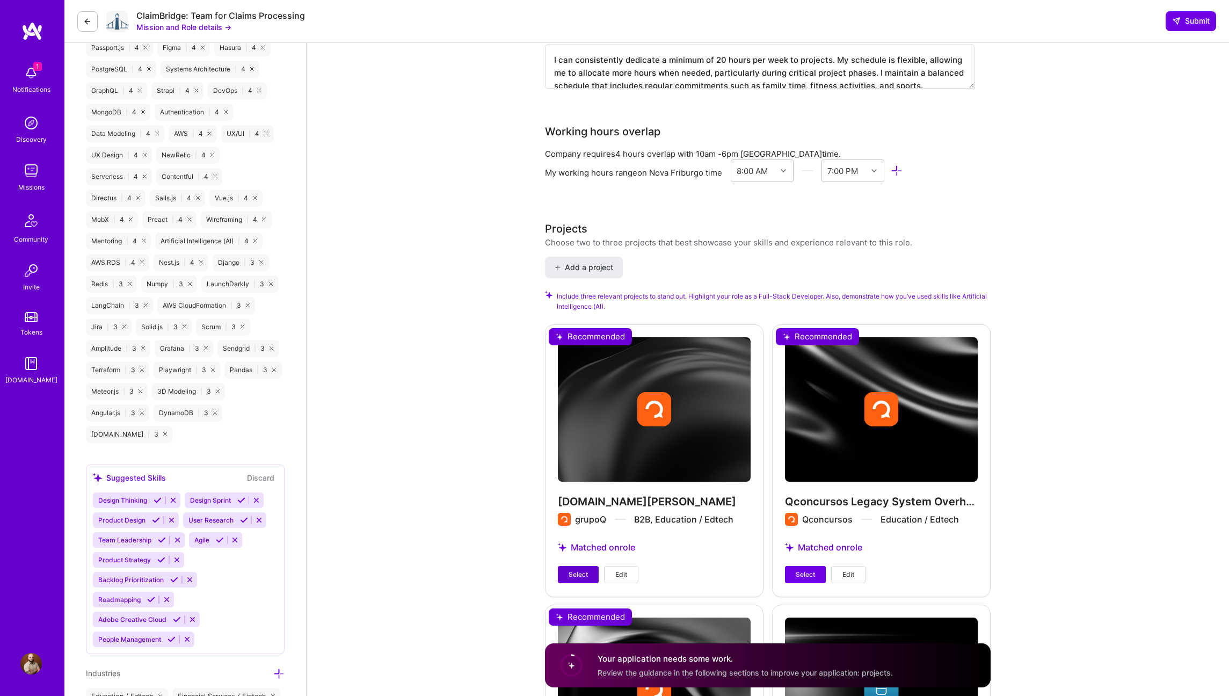
click at [579, 575] on span "Select" at bounding box center [578, 575] width 19 height 10
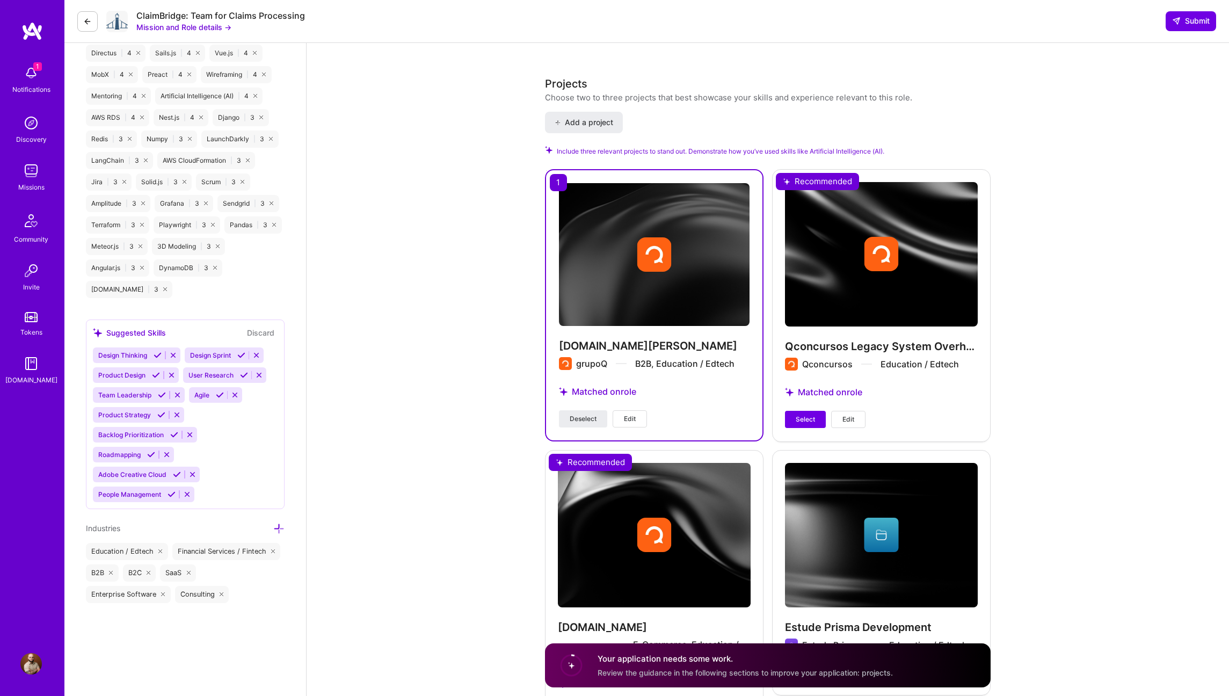
scroll to position [1256, 0]
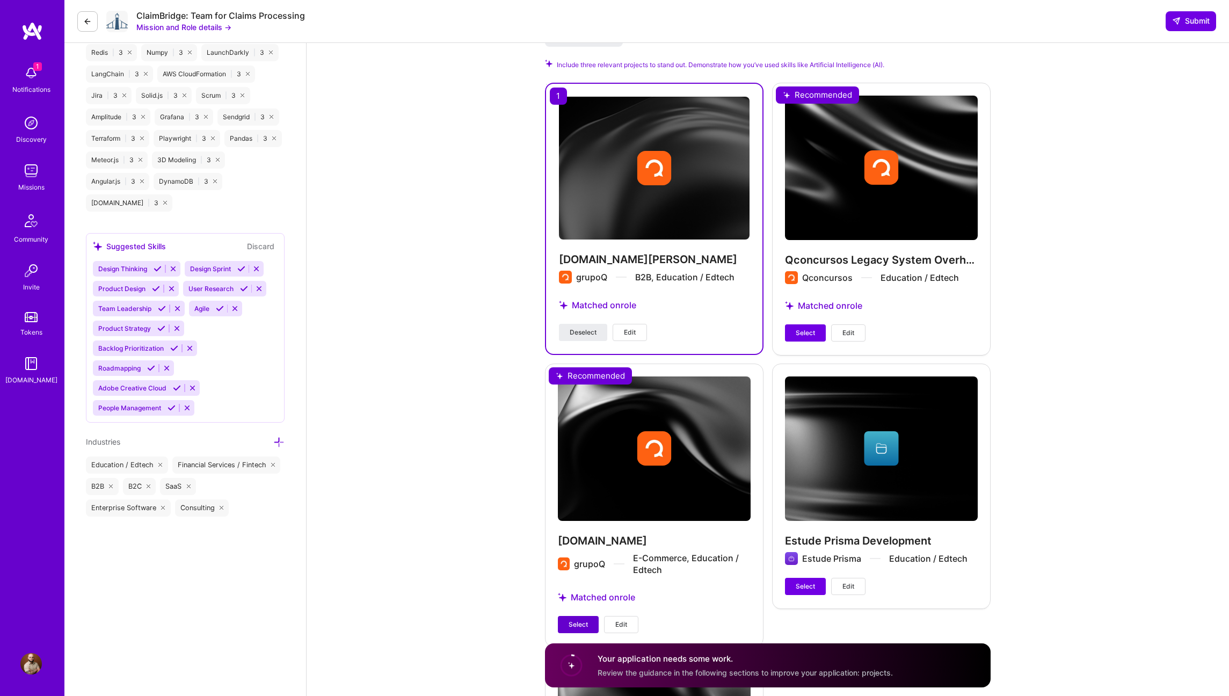
click at [585, 622] on span "Select" at bounding box center [578, 625] width 19 height 10
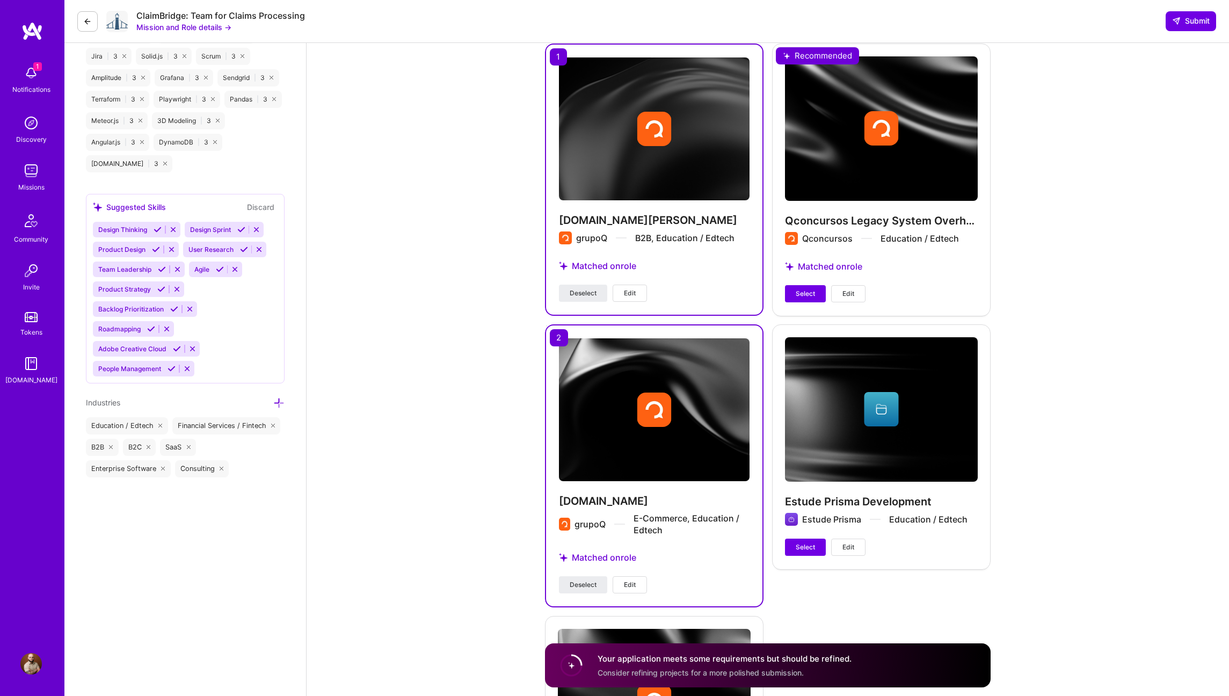
scroll to position [1433, 0]
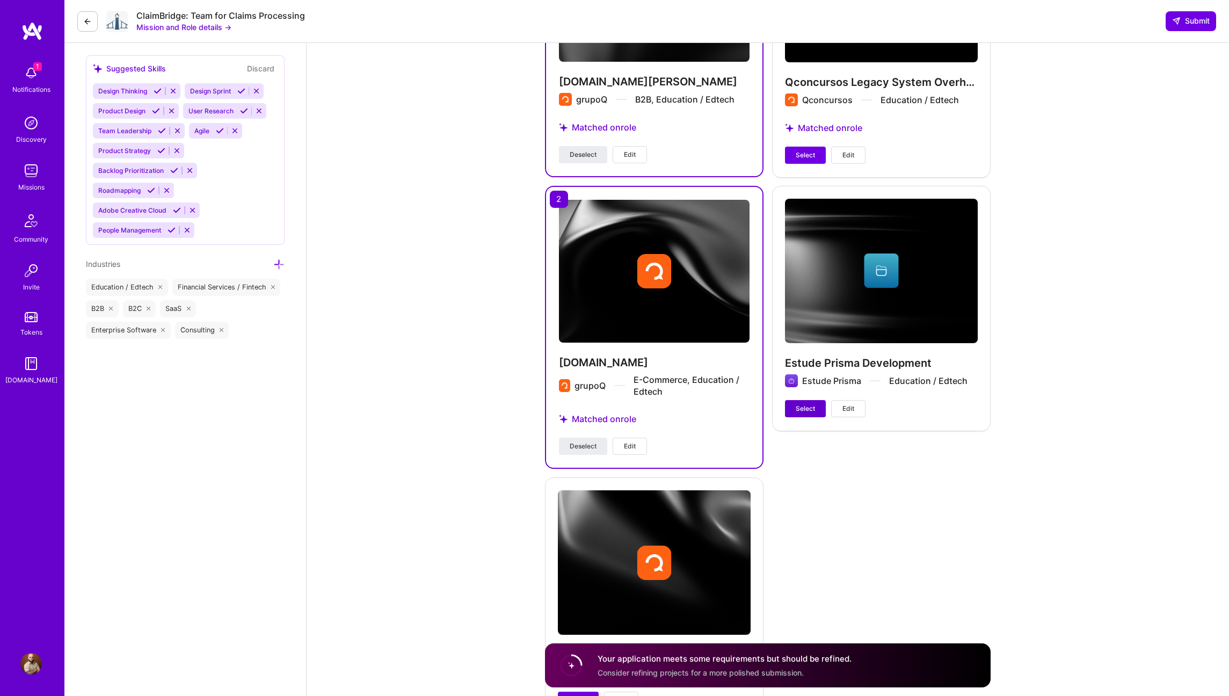
click at [789, 404] on button "Select" at bounding box center [805, 408] width 41 height 17
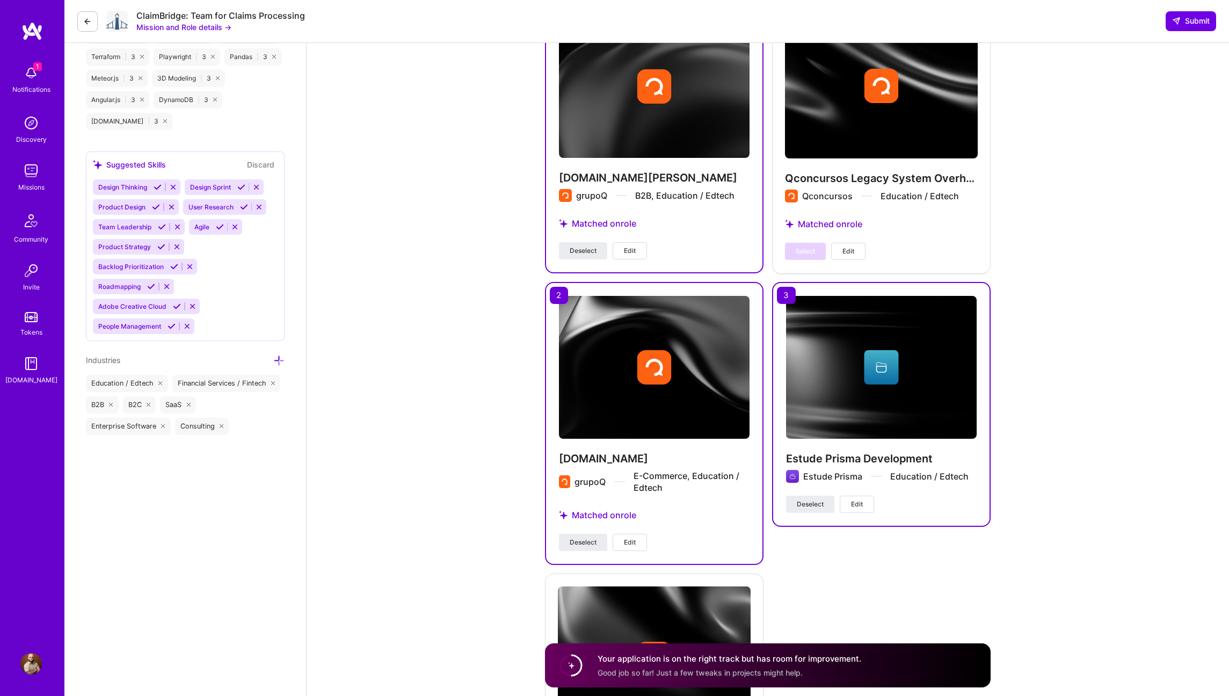
scroll to position [1344, 0]
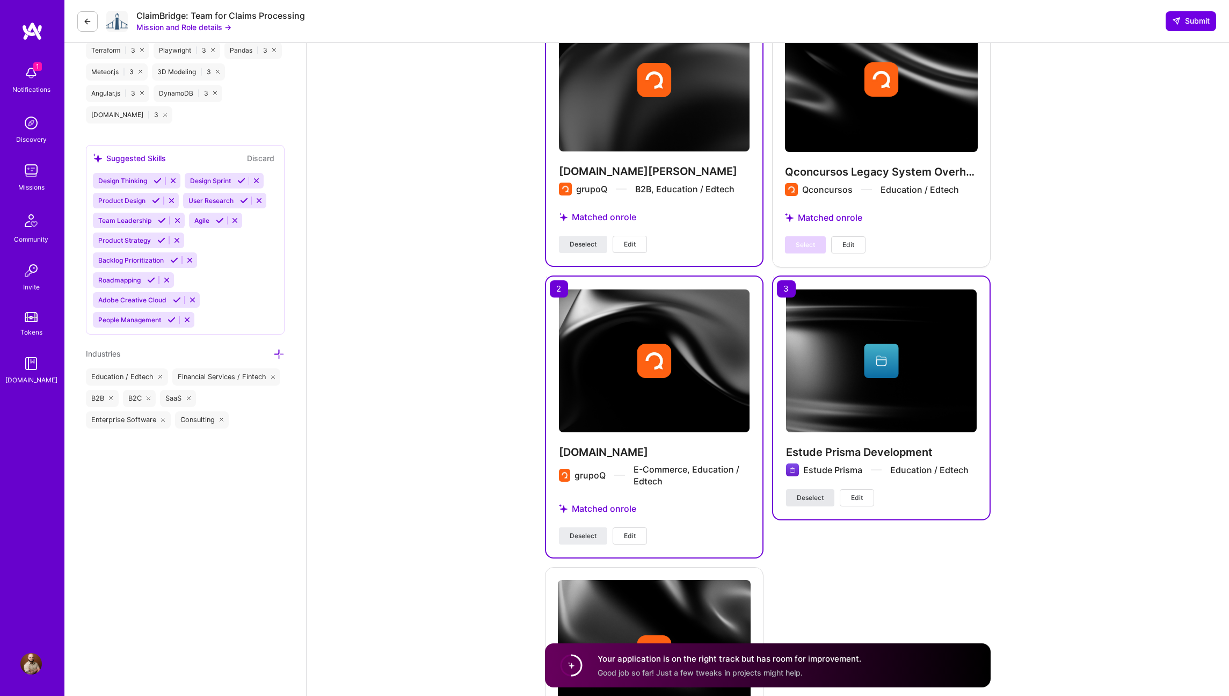
click at [799, 493] on span "Deselect" at bounding box center [810, 498] width 27 height 10
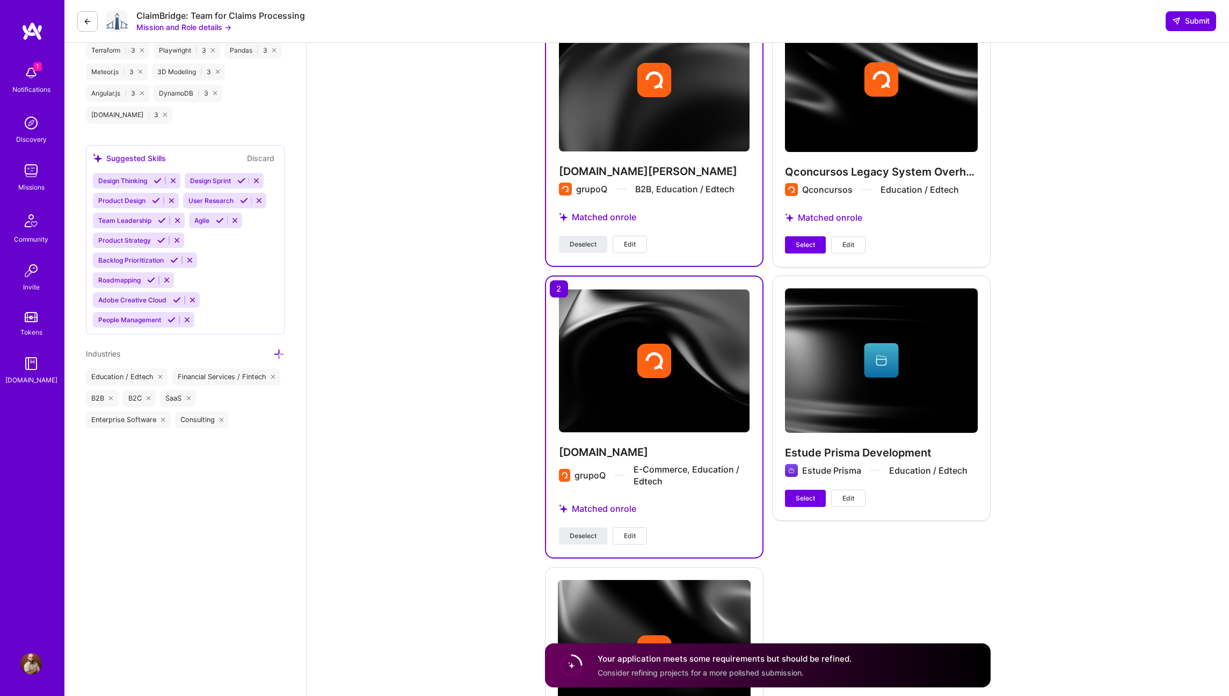
scroll to position [1536, 0]
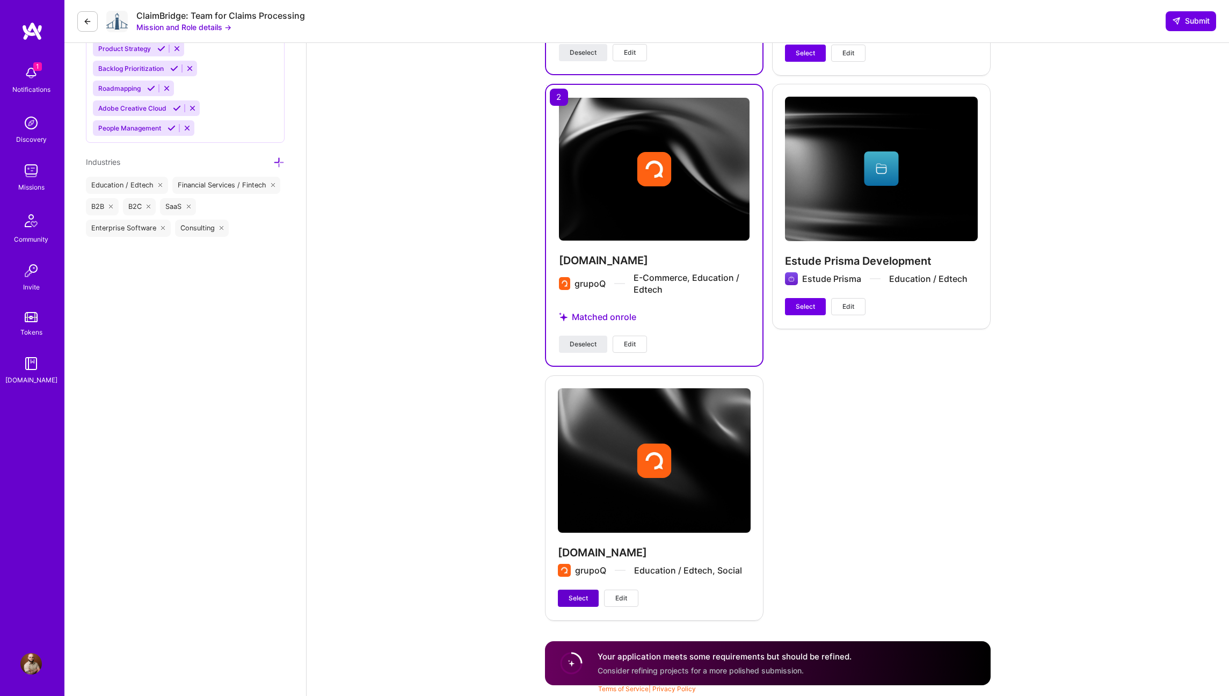
click at [590, 597] on button "Select" at bounding box center [578, 598] width 41 height 17
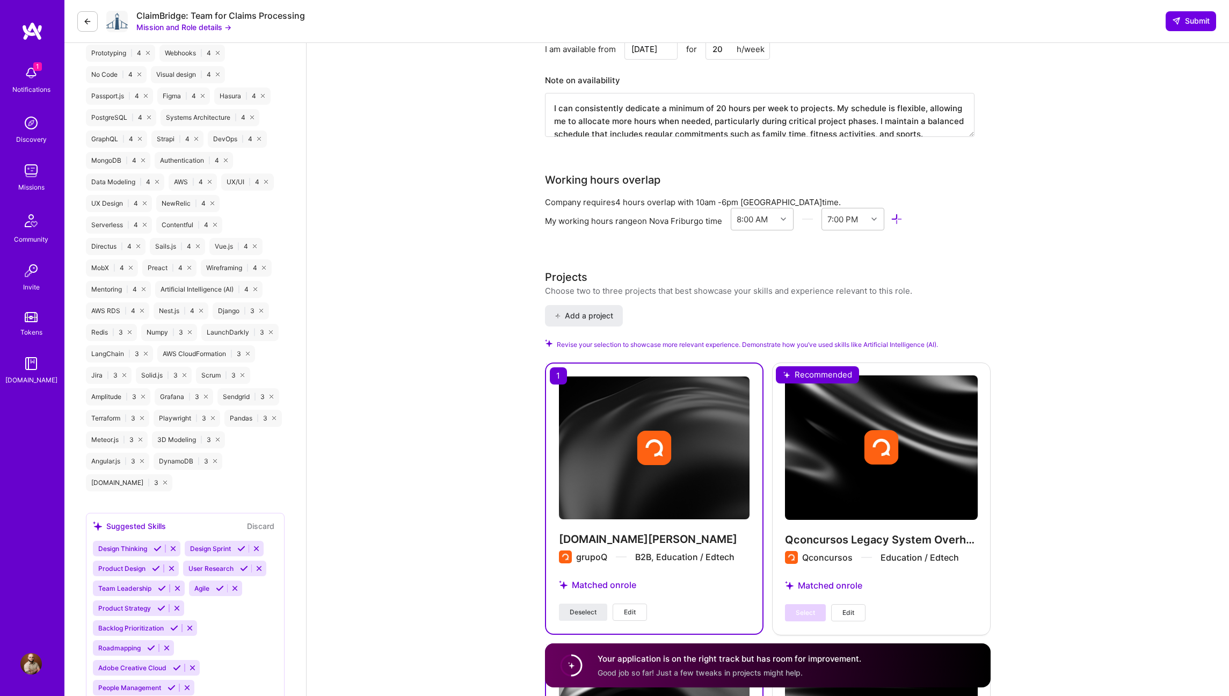
scroll to position [890, 0]
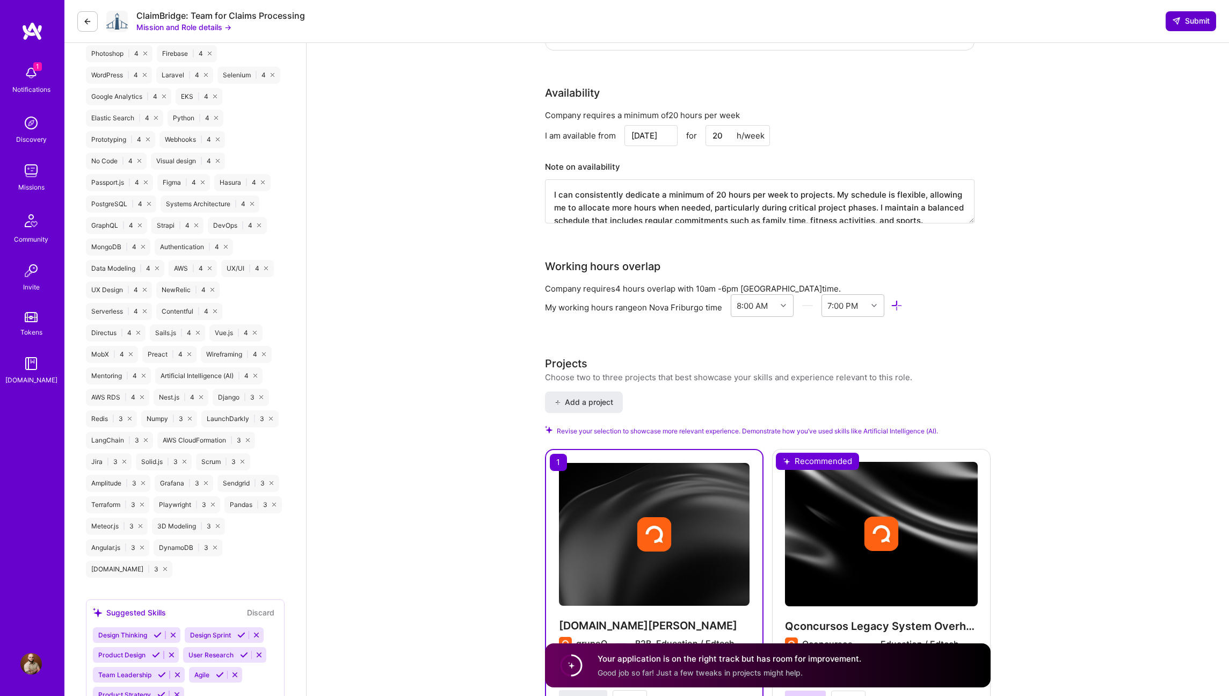
click at [1170, 21] on button "Submit" at bounding box center [1191, 20] width 50 height 19
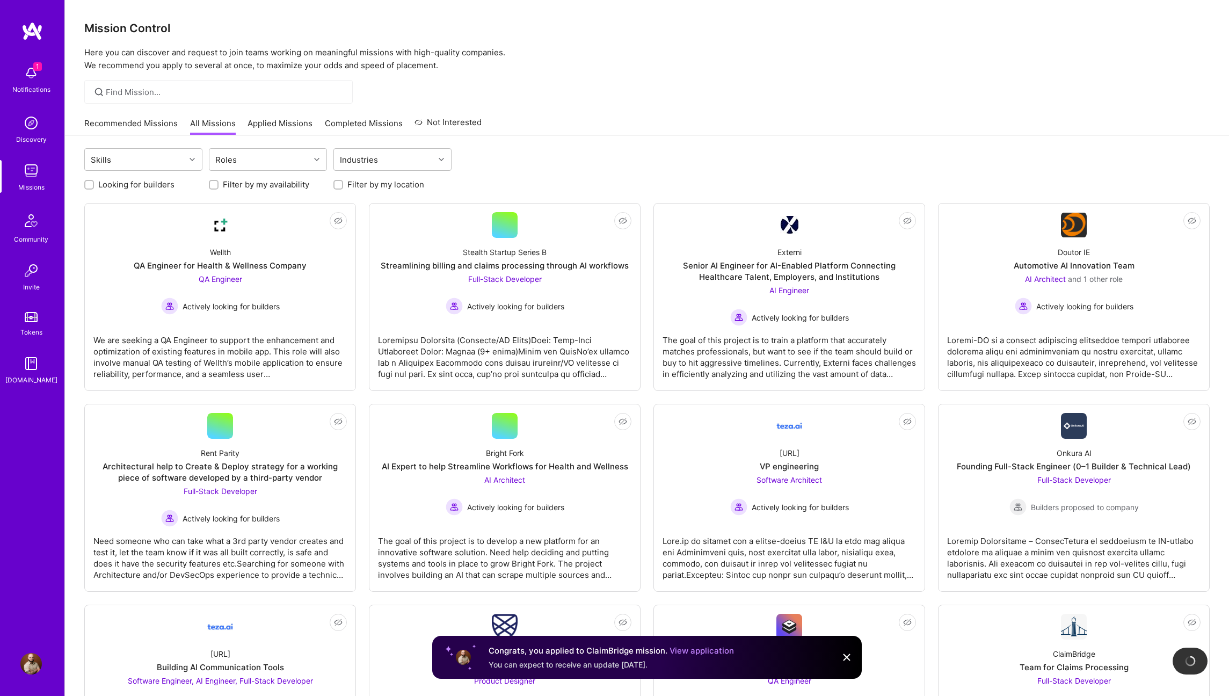
click at [288, 120] on link "Applied Missions" at bounding box center [280, 127] width 65 height 18
